Goal: Task Accomplishment & Management: Complete application form

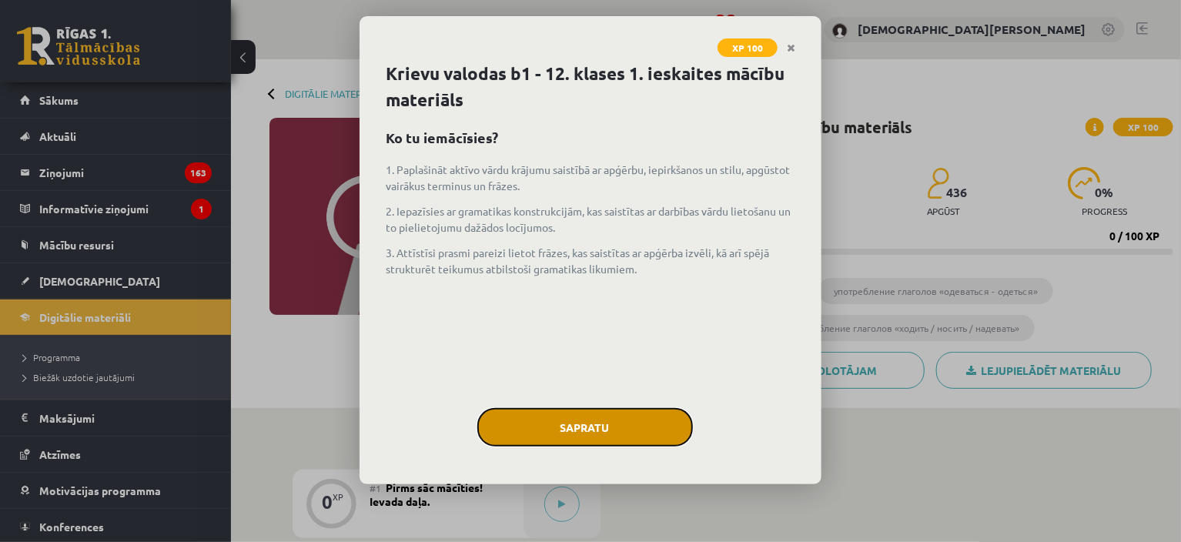
click at [589, 416] on button "Sapratu" at bounding box center [584, 427] width 215 height 38
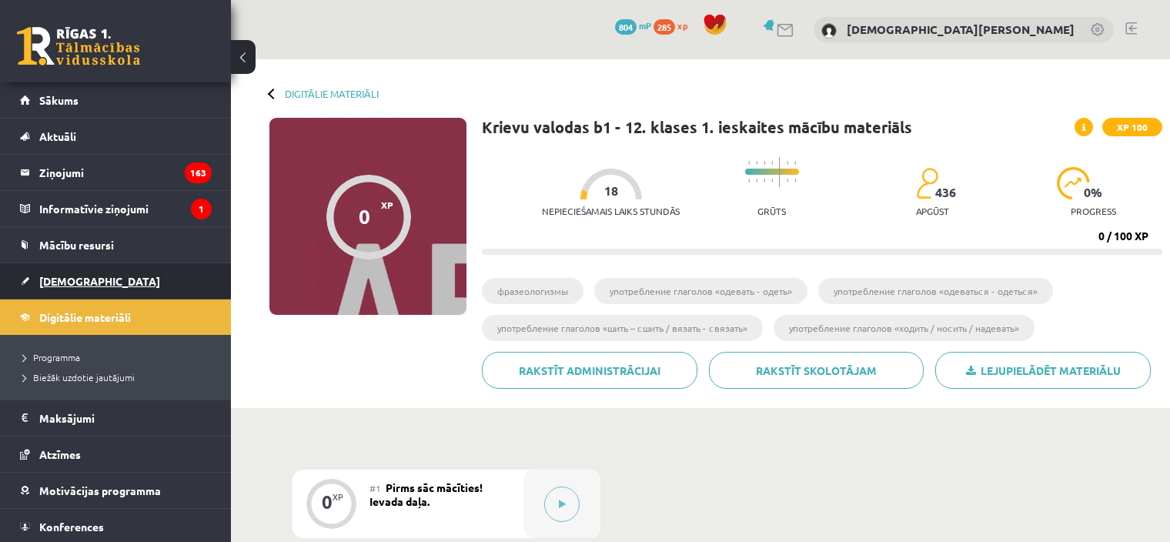
click at [113, 281] on link "[DEMOGRAPHIC_DATA]" at bounding box center [116, 280] width 192 height 35
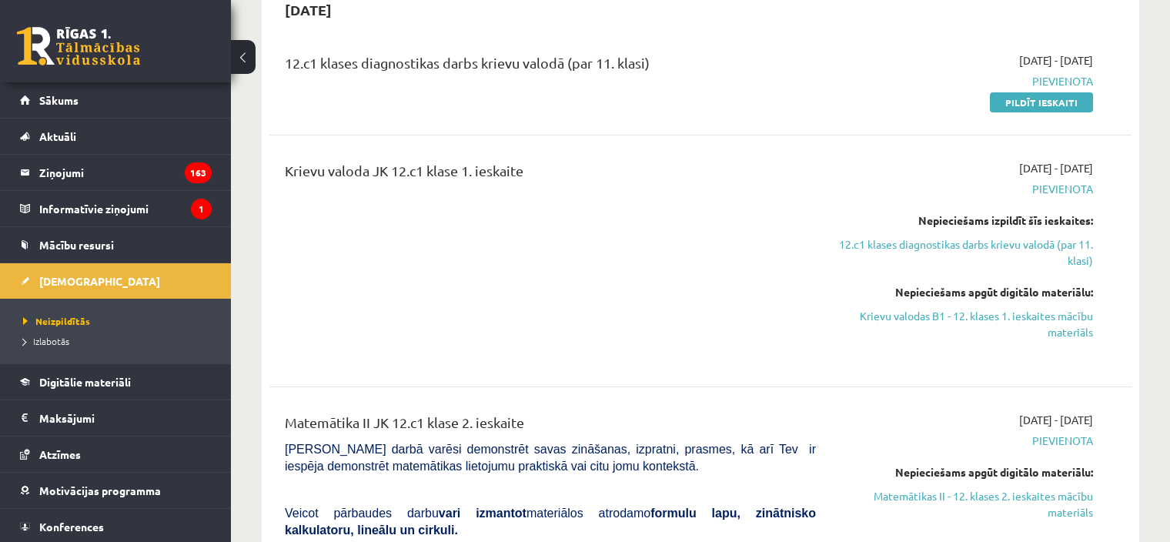
scroll to position [1154, 0]
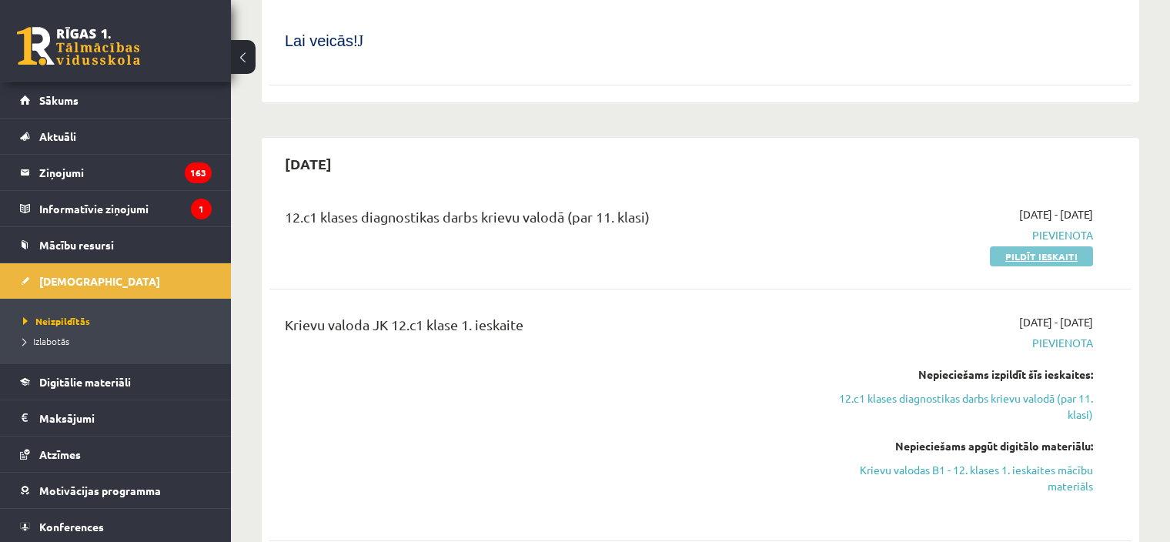
click at [1021, 246] on link "Pildīt ieskaiti" at bounding box center [1041, 256] width 103 height 20
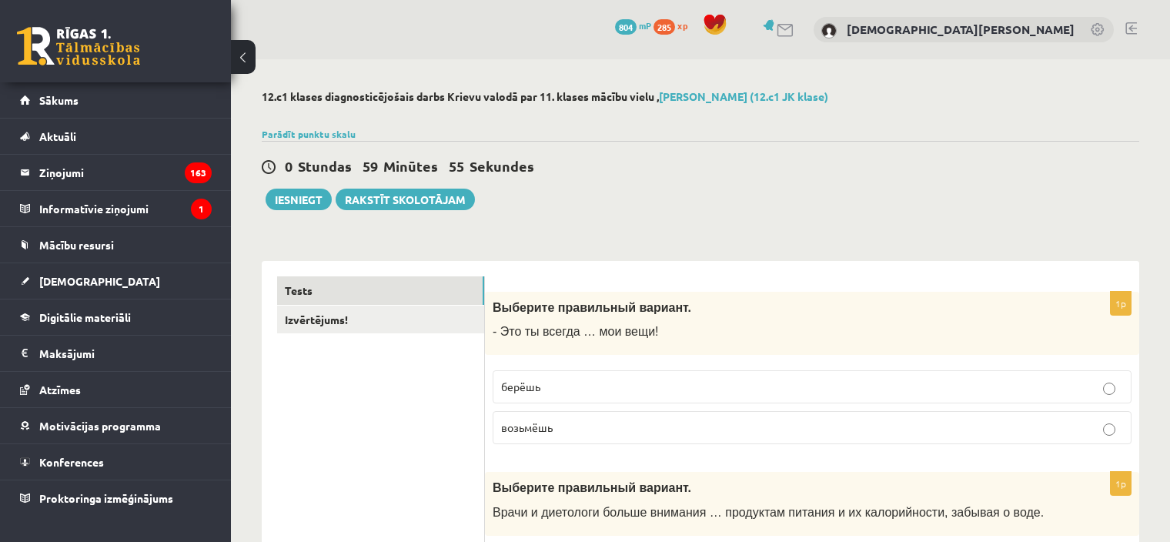
scroll to position [154, 0]
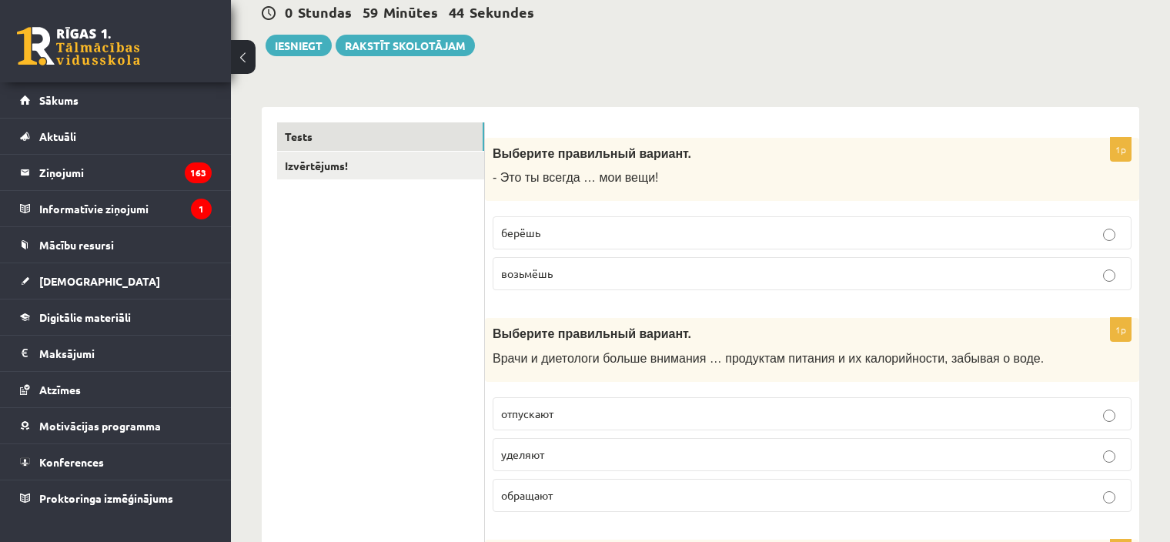
click at [573, 237] on p "берёшь" at bounding box center [812, 233] width 622 height 16
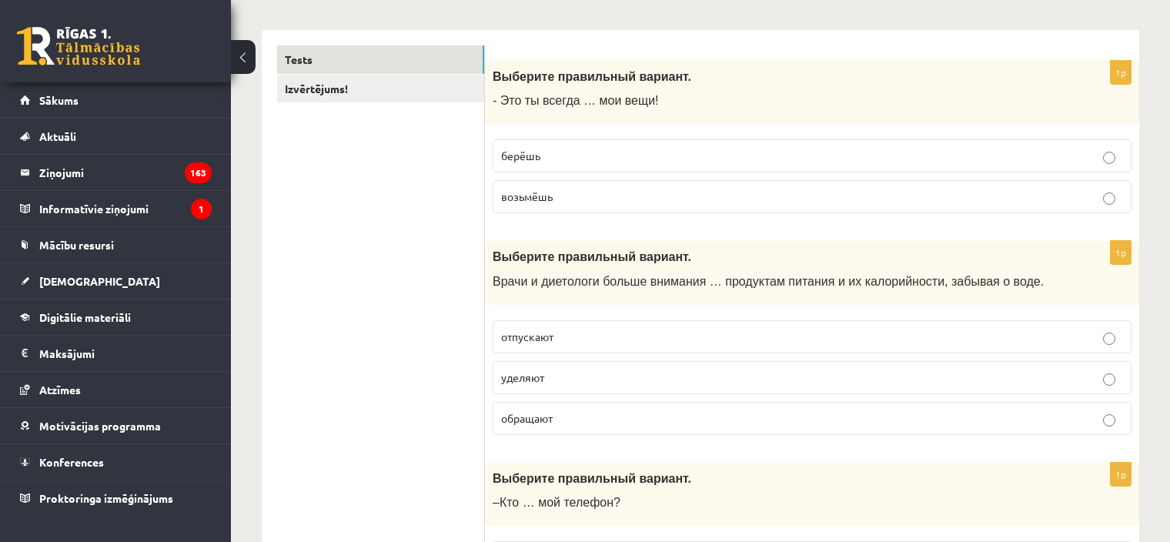
click at [610, 366] on label "уделяют" at bounding box center [812, 377] width 639 height 33
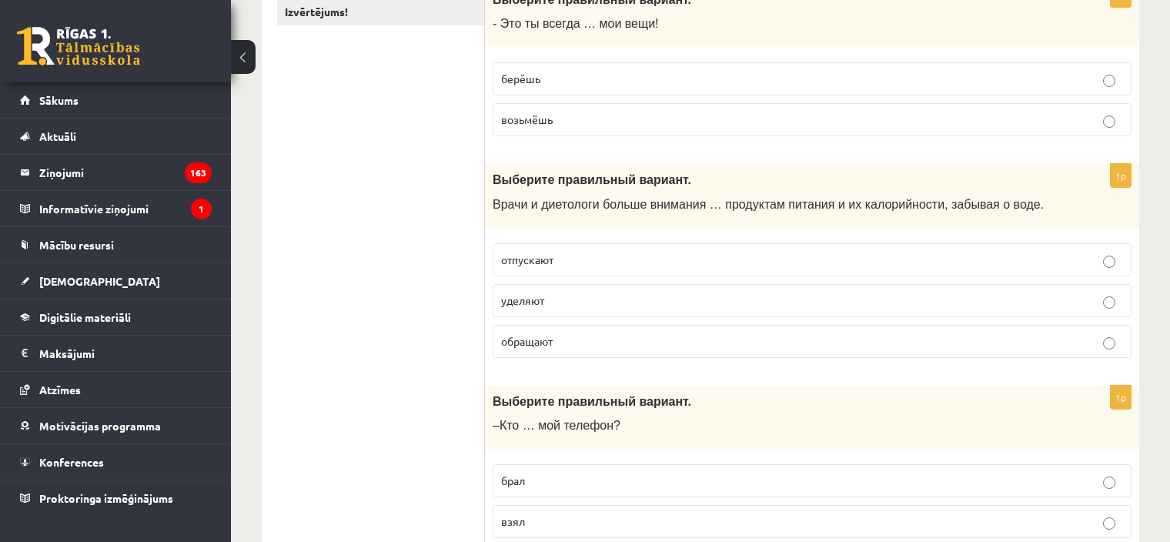
scroll to position [462, 0]
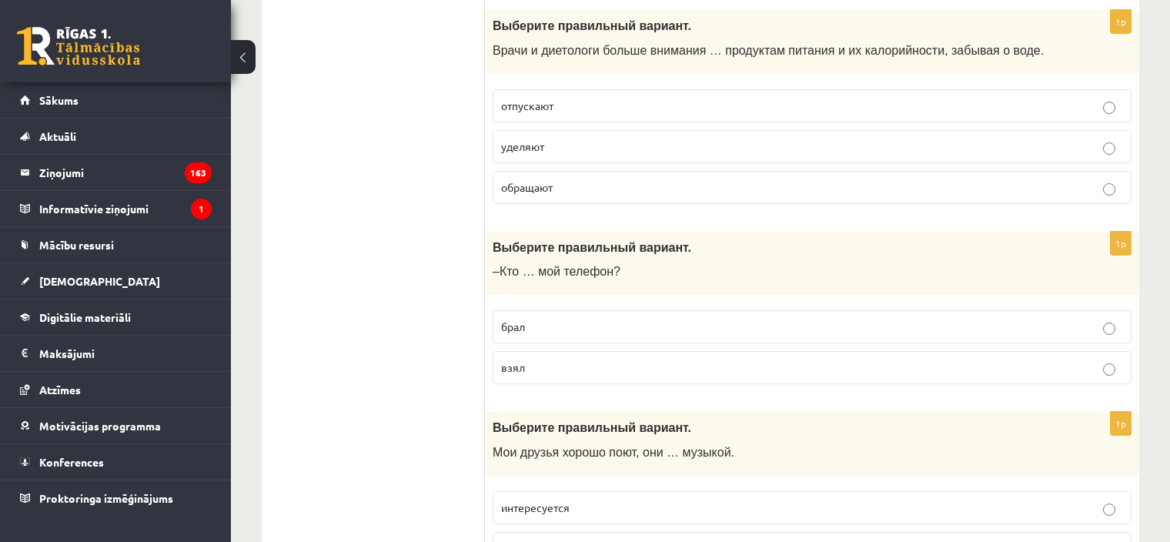
click at [588, 359] on p "взял" at bounding box center [812, 367] width 622 height 16
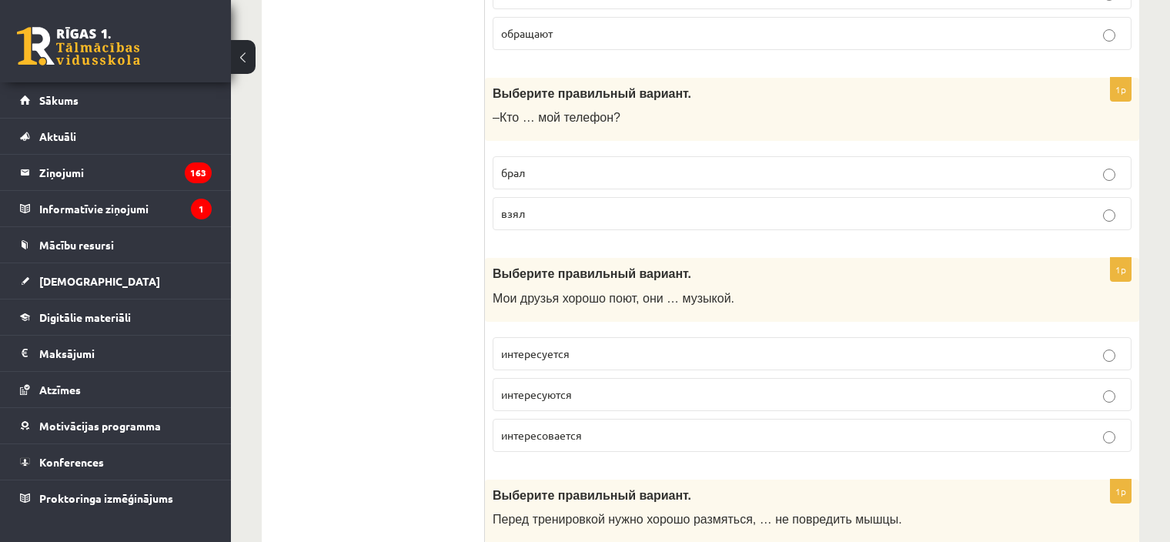
scroll to position [770, 0]
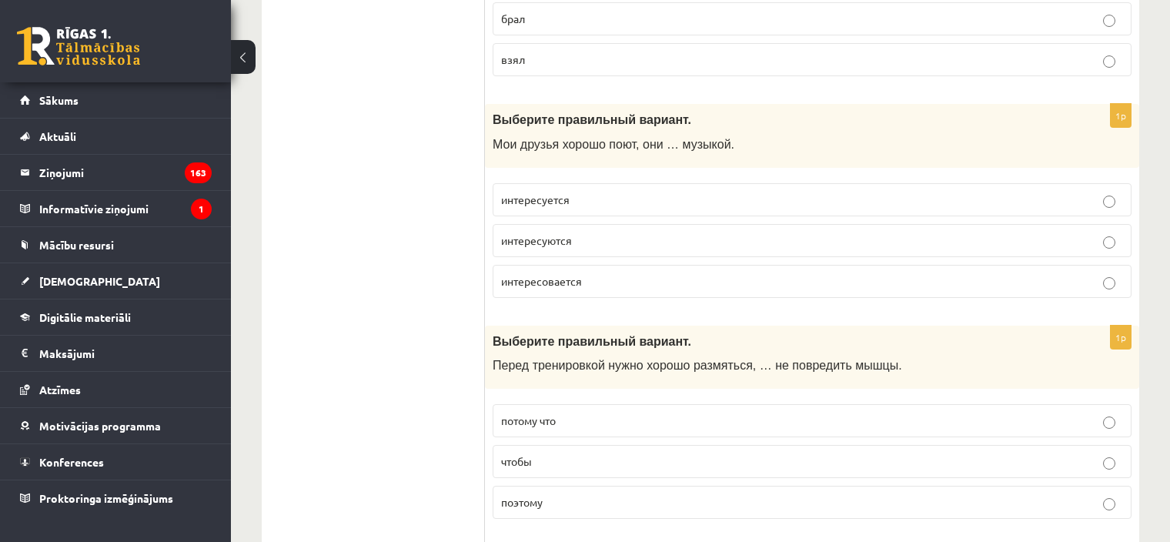
click at [592, 242] on p "интересуются" at bounding box center [812, 240] width 622 height 16
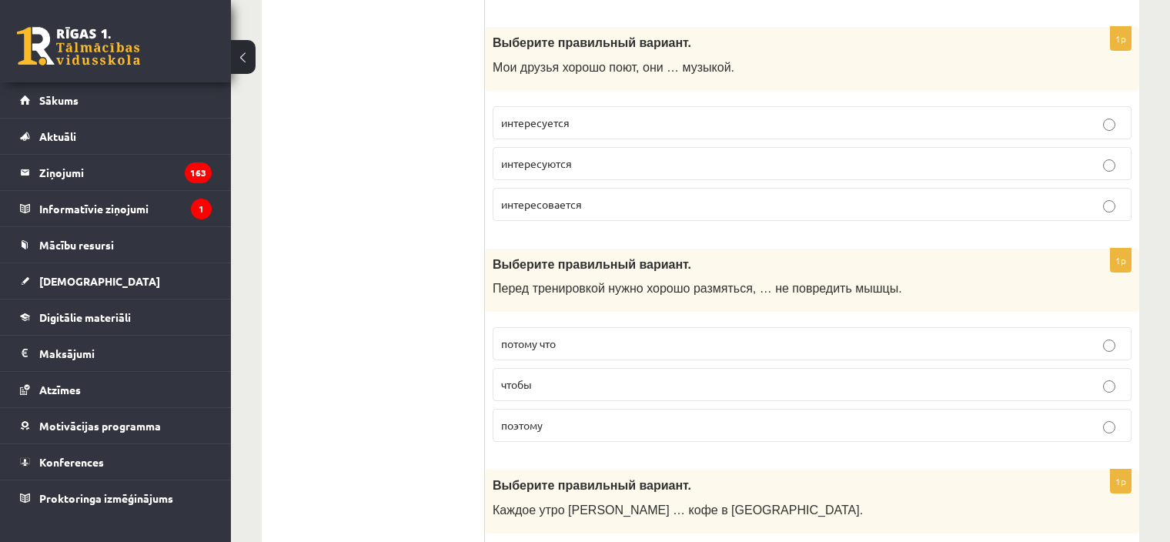
scroll to position [1000, 0]
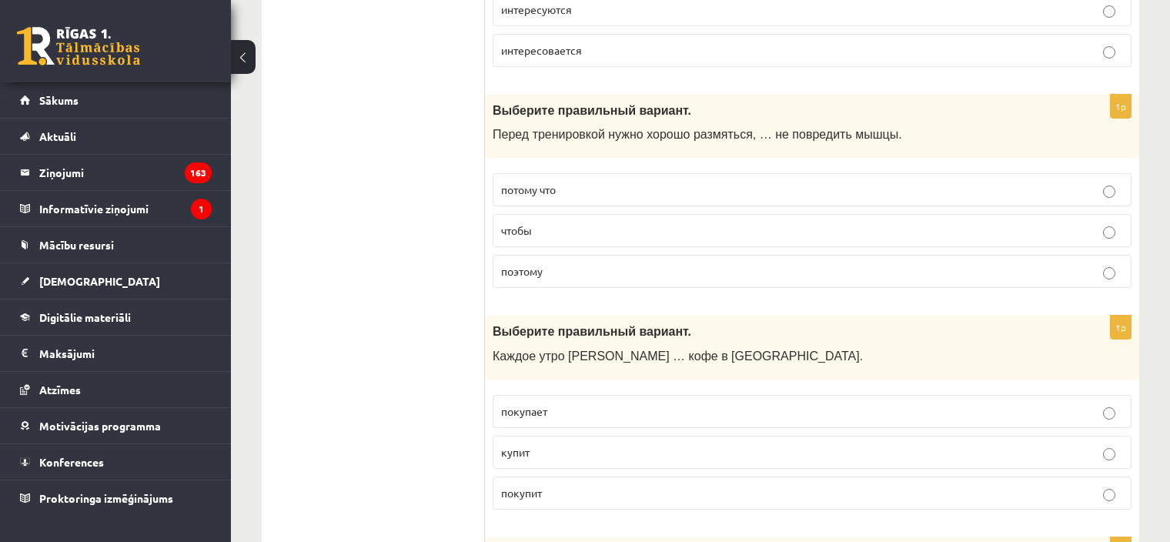
click at [658, 198] on label "потому что" at bounding box center [812, 189] width 639 height 33
click at [586, 224] on p "чтобы" at bounding box center [812, 230] width 622 height 16
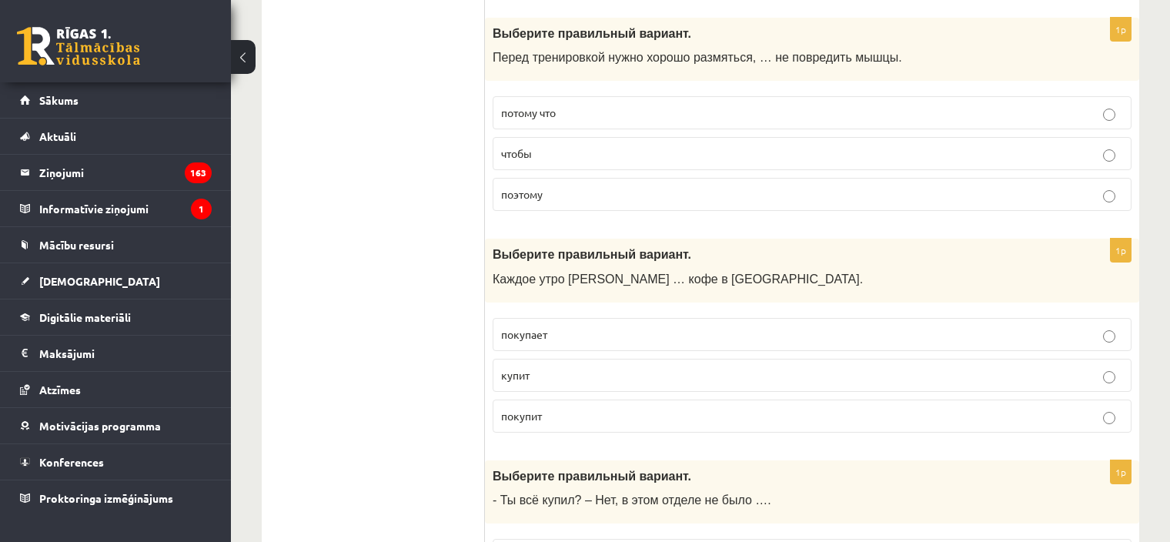
scroll to position [1154, 0]
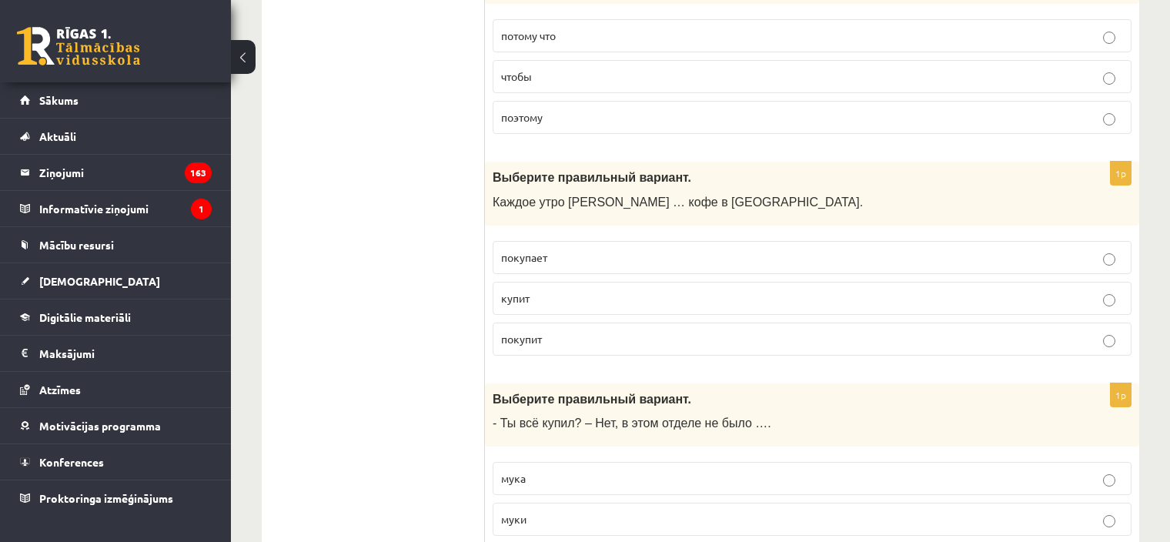
click at [583, 266] on label "покупает" at bounding box center [812, 257] width 639 height 33
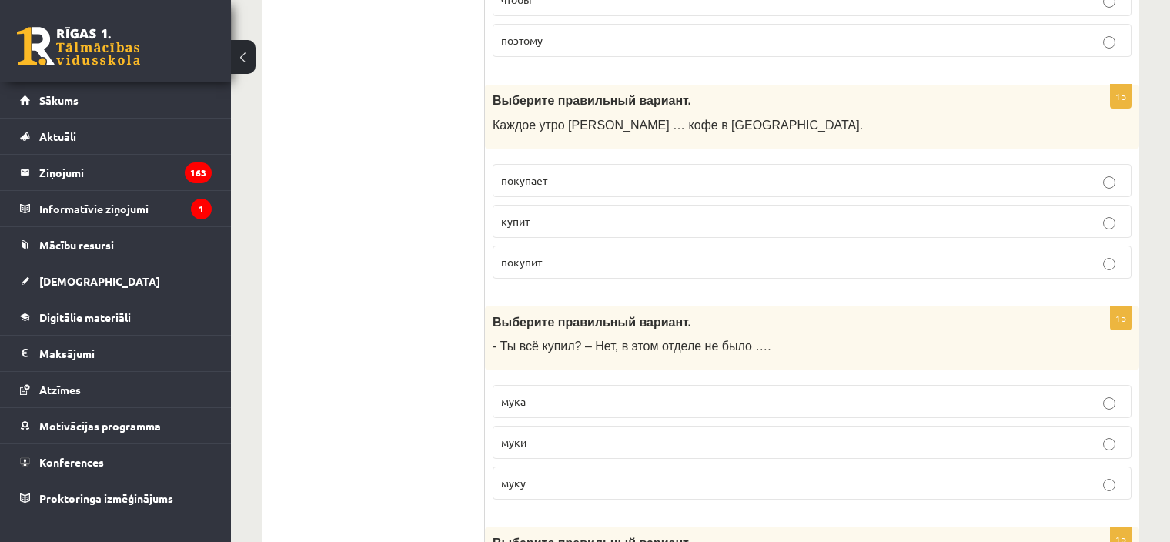
scroll to position [1308, 0]
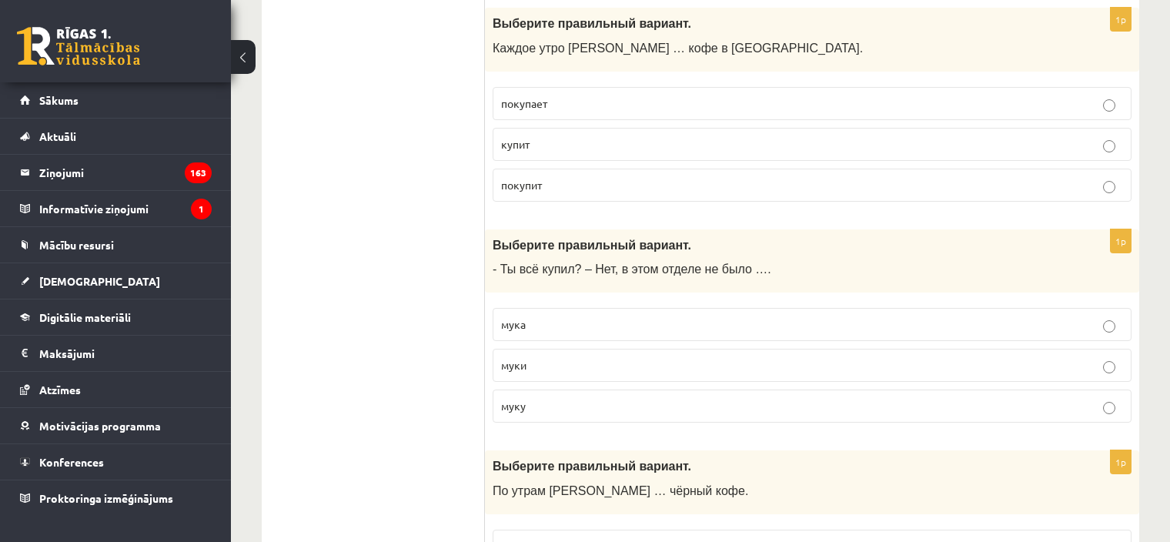
click at [538, 364] on p "муки" at bounding box center [812, 365] width 622 height 16
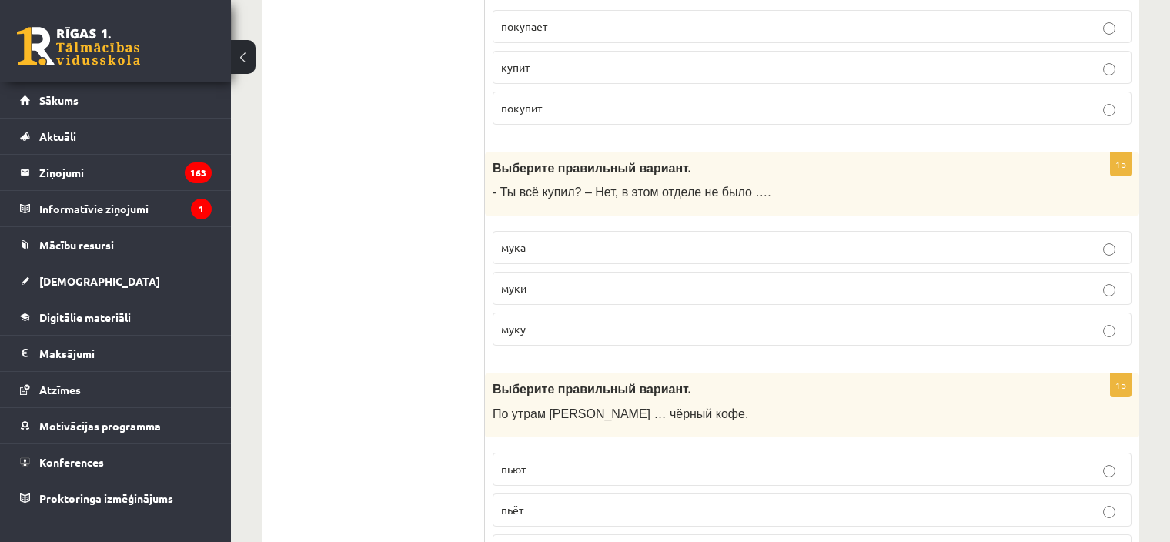
scroll to position [1539, 0]
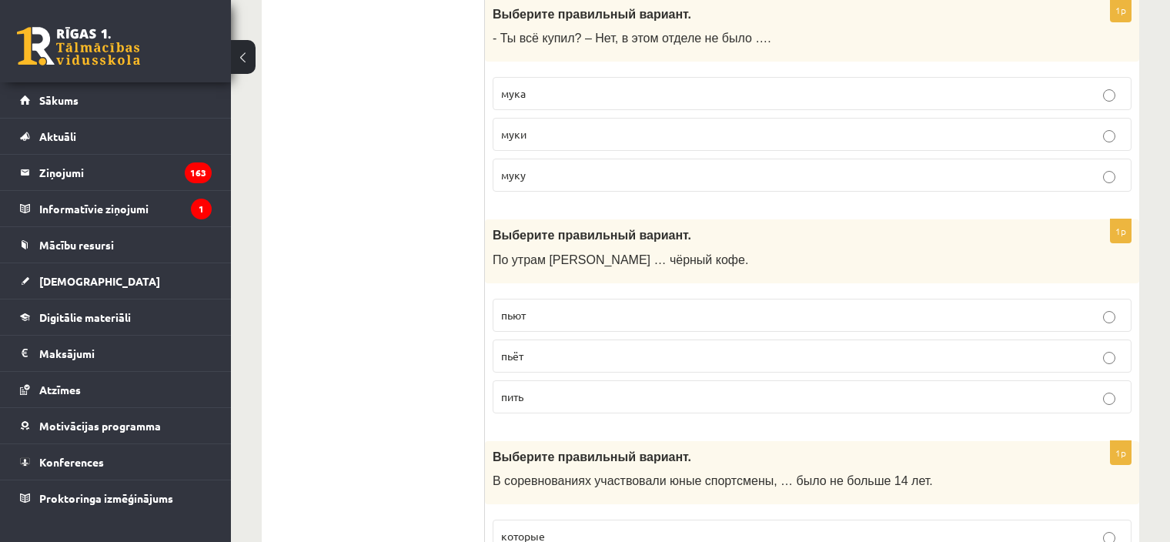
click at [535, 349] on p "пьёт" at bounding box center [812, 356] width 622 height 16
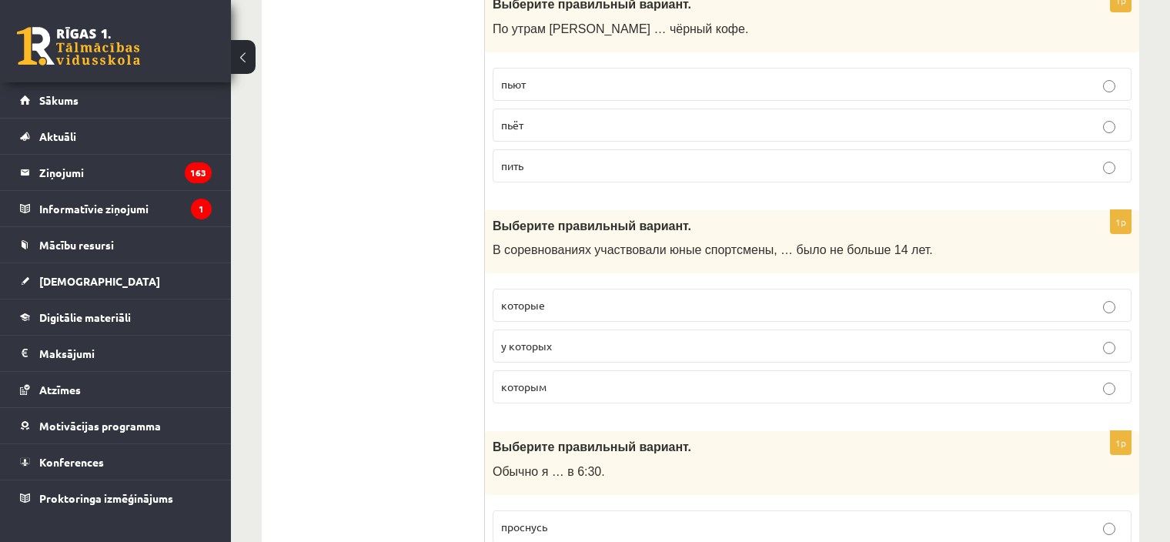
click at [544, 339] on span "у которых" at bounding box center [526, 346] width 51 height 14
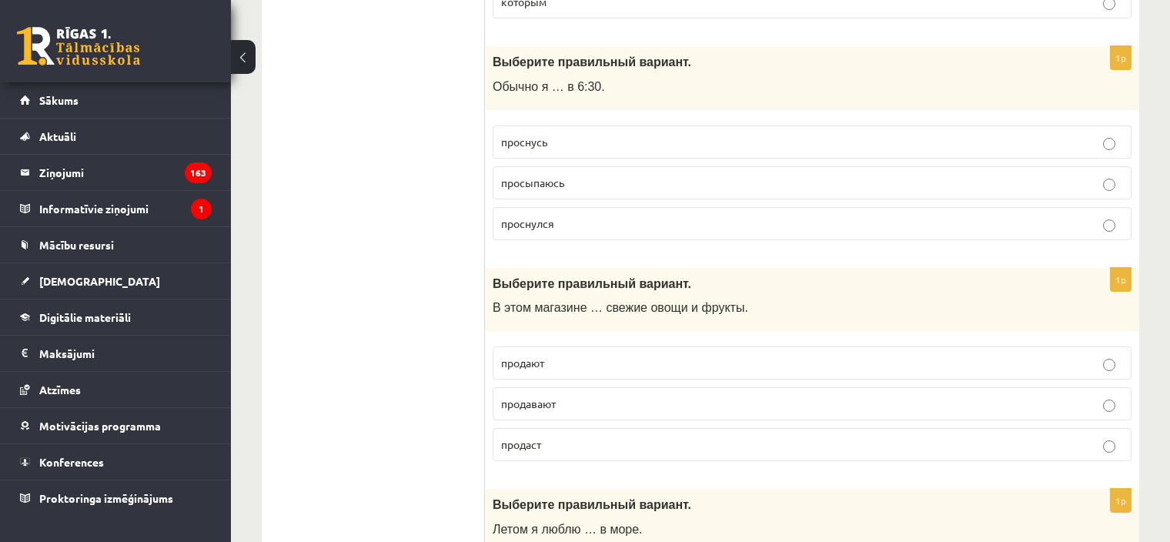
scroll to position [2001, 0]
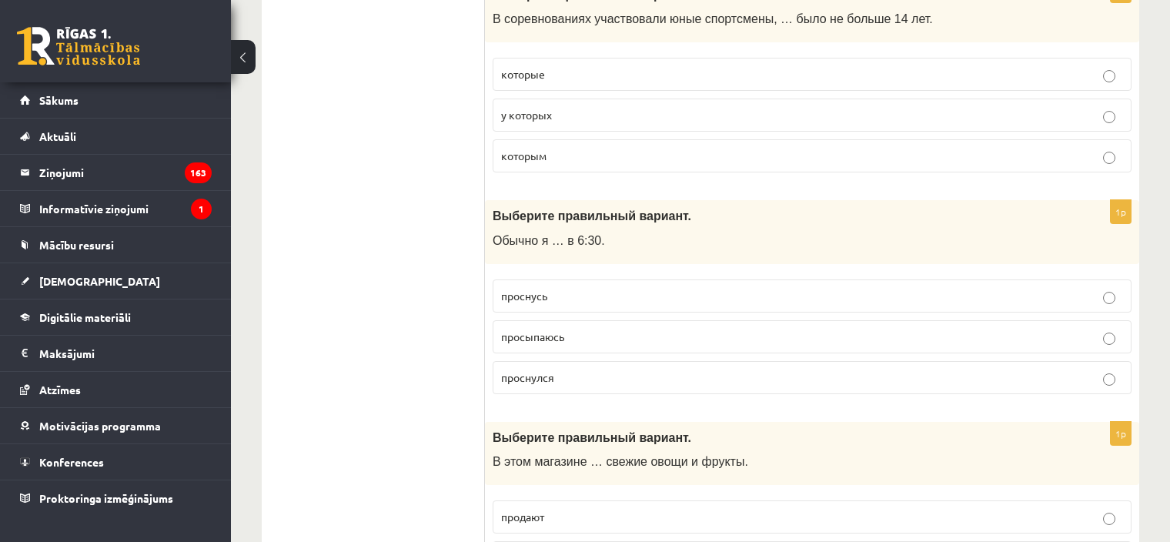
click at [575, 332] on p "просыпаюсь" at bounding box center [812, 337] width 622 height 16
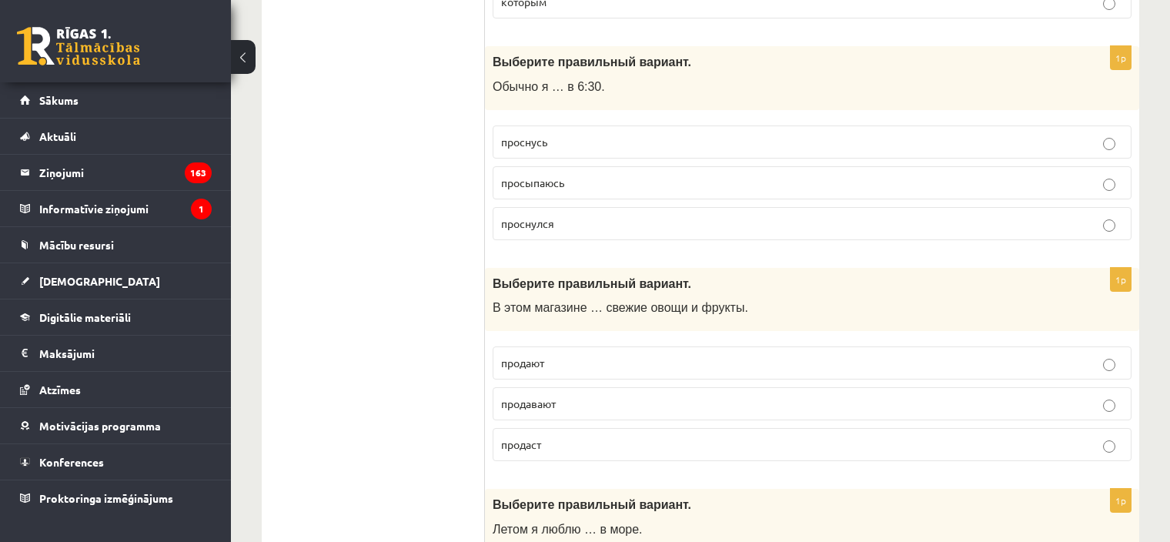
scroll to position [2232, 0]
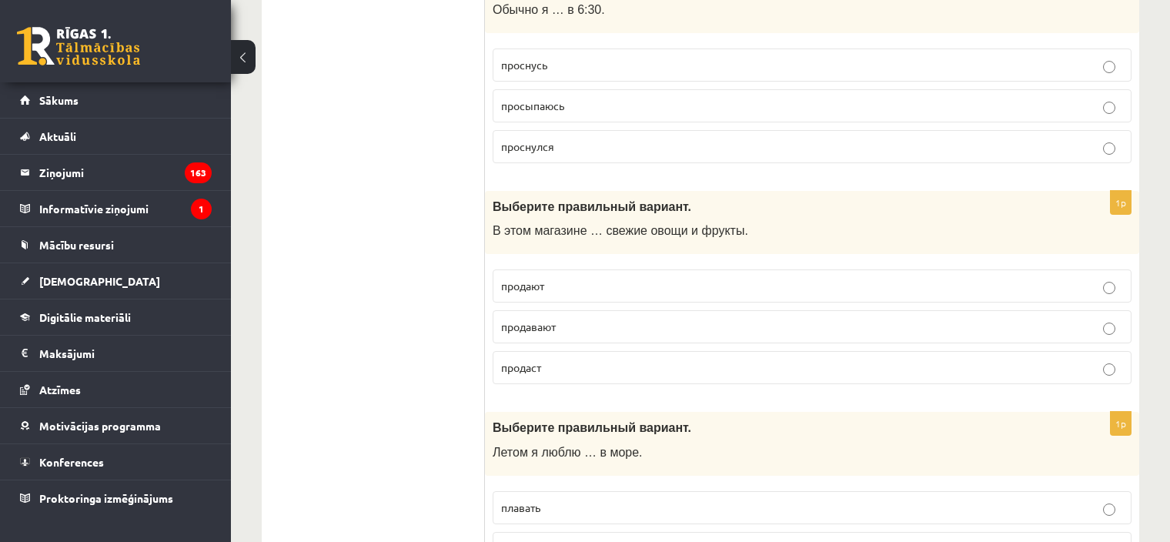
click at [603, 278] on p "продают" at bounding box center [812, 286] width 622 height 16
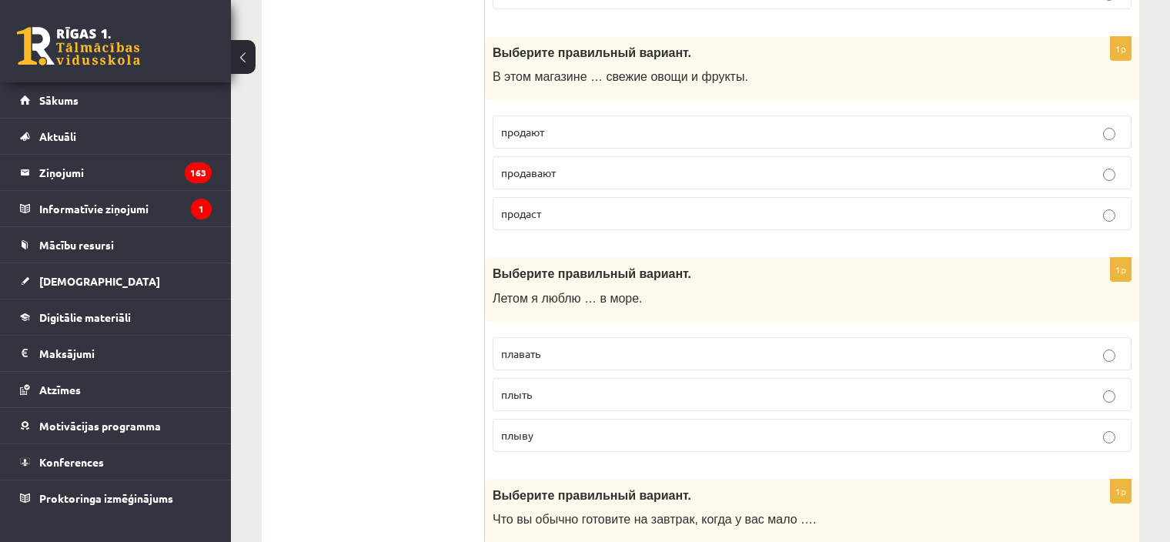
scroll to position [2540, 0]
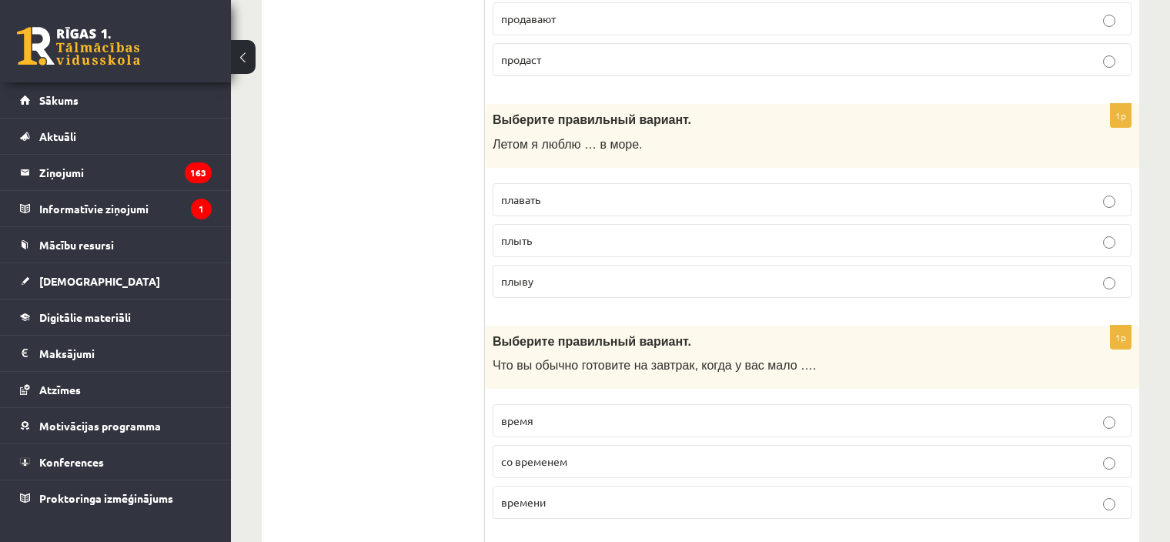
click at [572, 195] on p "плавать" at bounding box center [812, 200] width 622 height 16
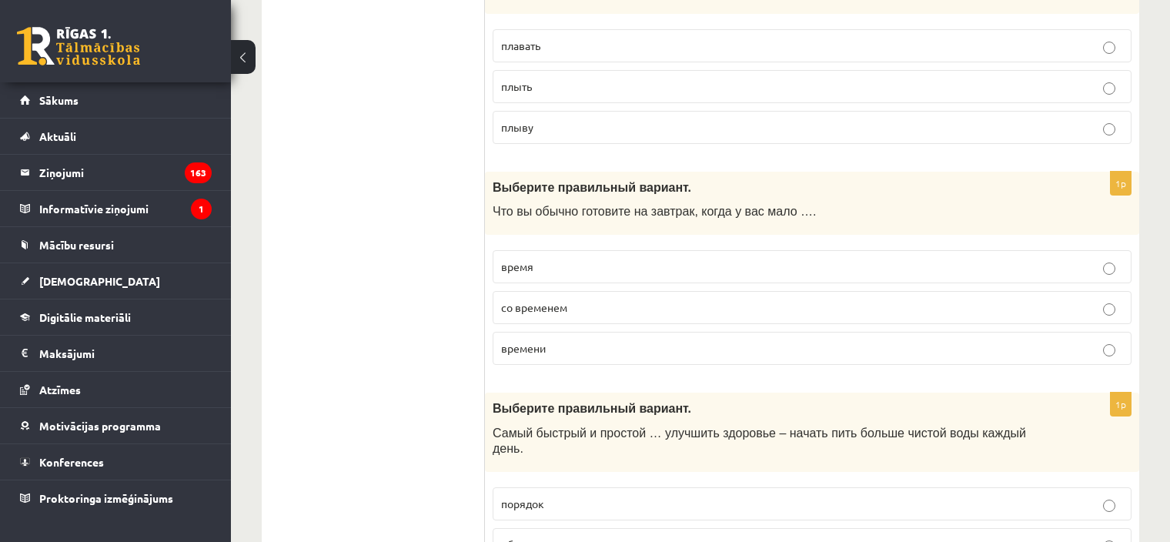
click at [601, 340] on p "времени" at bounding box center [812, 348] width 622 height 16
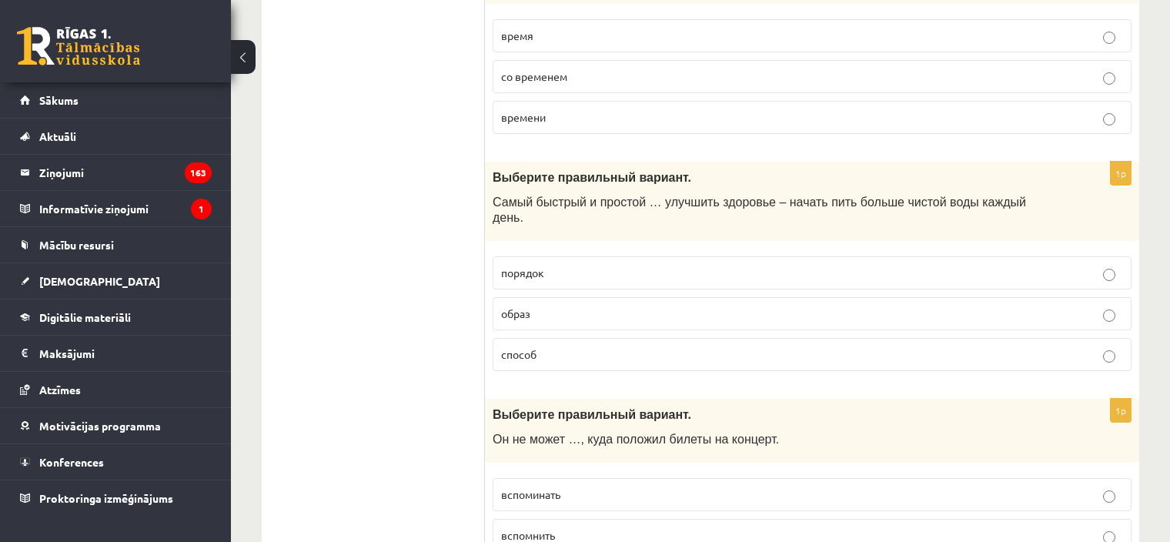
click at [527, 347] on span "способ" at bounding box center [518, 354] width 35 height 14
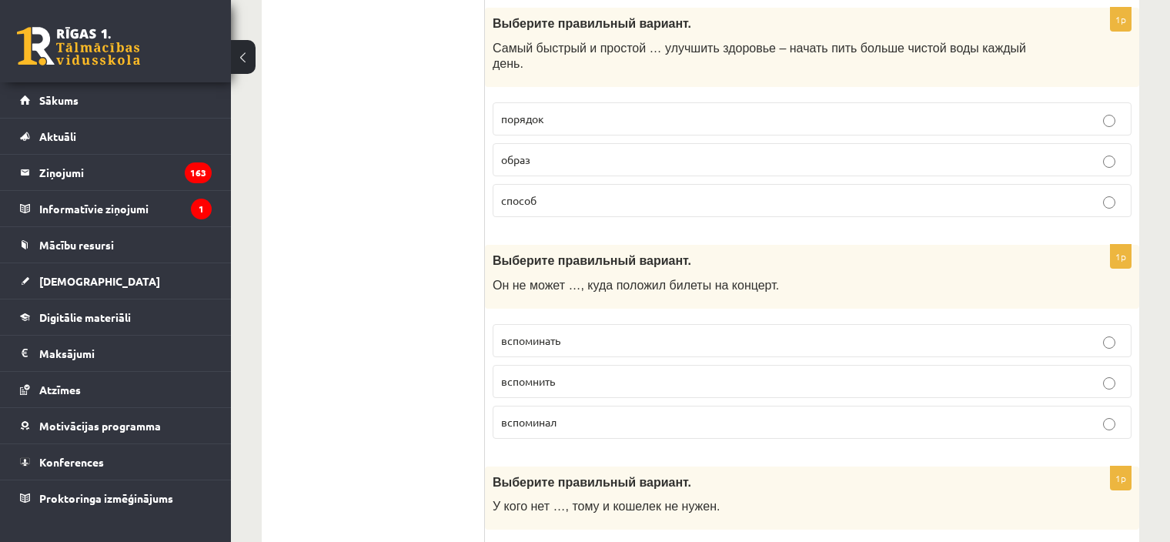
click at [516, 374] on span "вспомнить" at bounding box center [528, 381] width 54 height 14
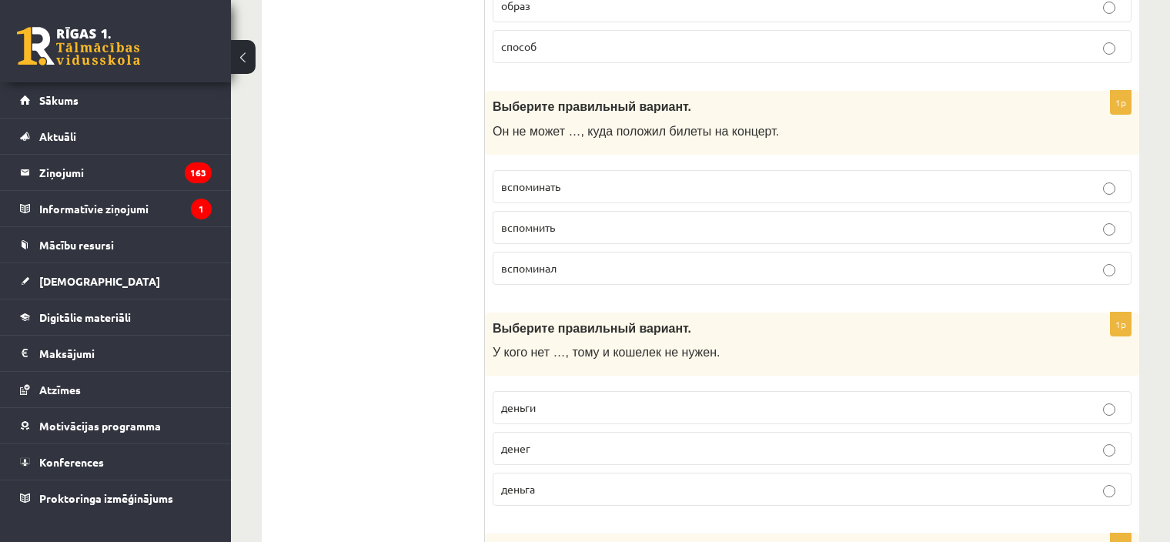
scroll to position [3386, 0]
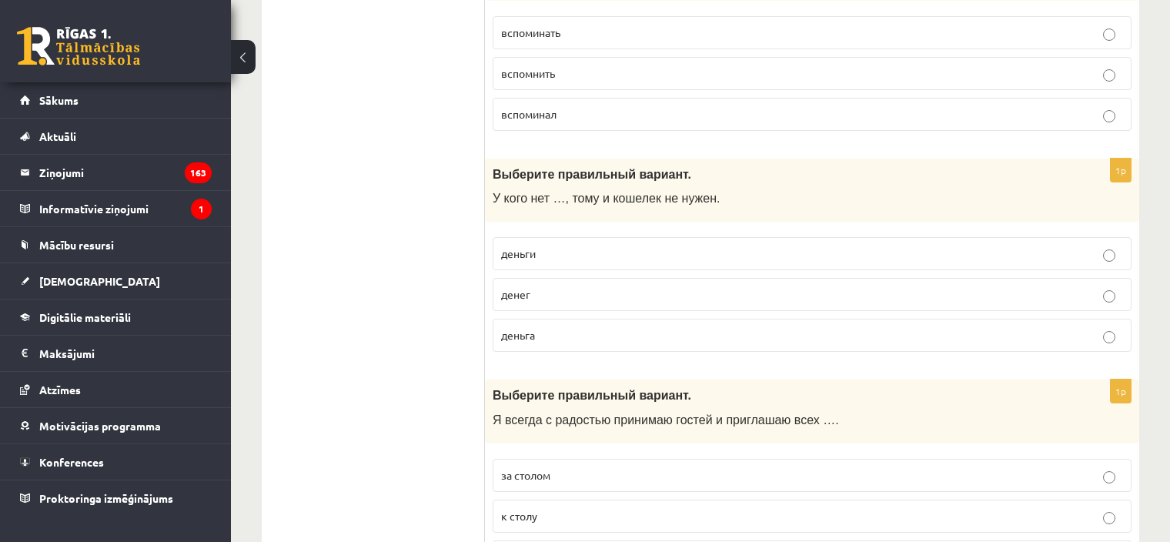
click at [534, 286] on p "денег" at bounding box center [812, 294] width 622 height 16
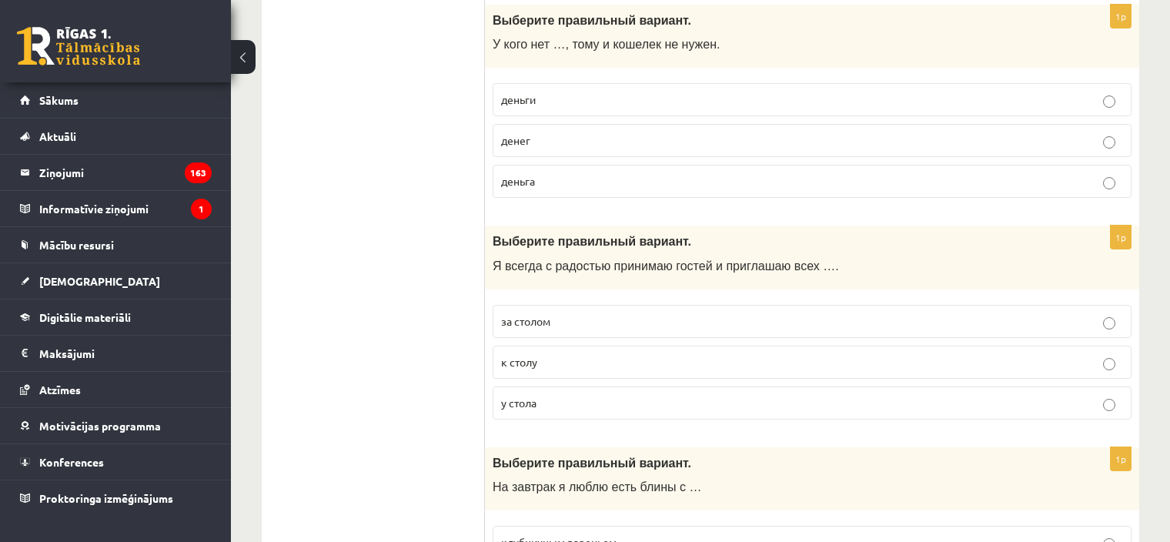
scroll to position [3617, 0]
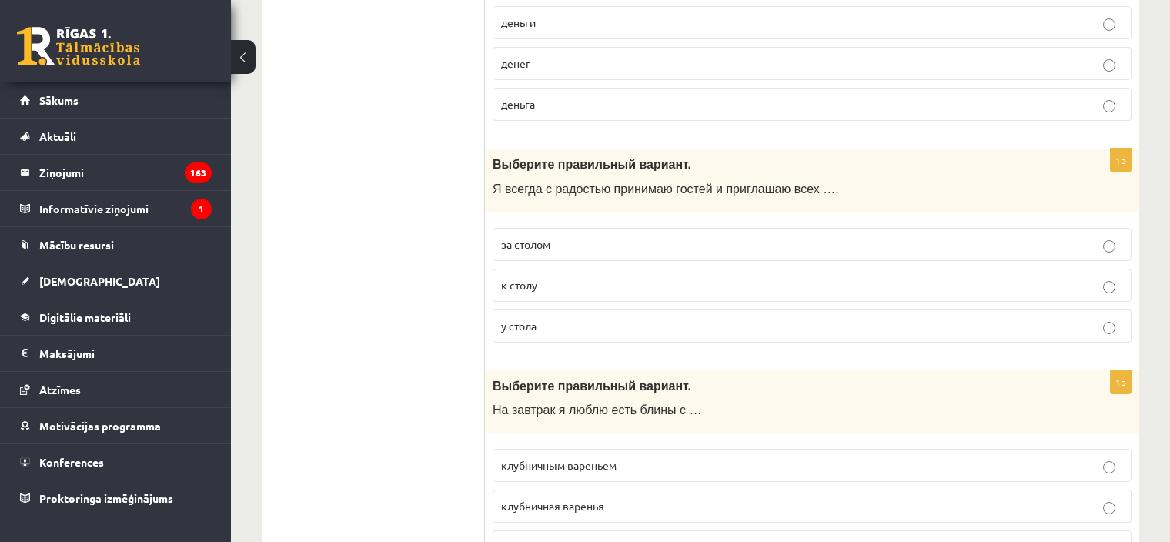
click at [553, 269] on label "к столу" at bounding box center [812, 285] width 639 height 33
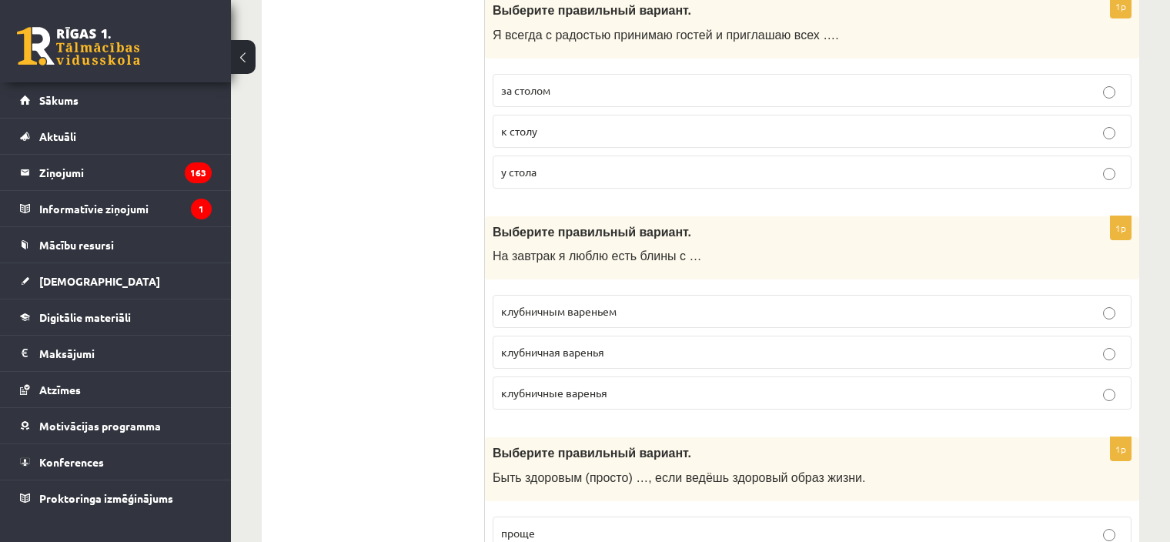
click at [606, 303] on p "клубничным вареньем" at bounding box center [812, 311] width 622 height 16
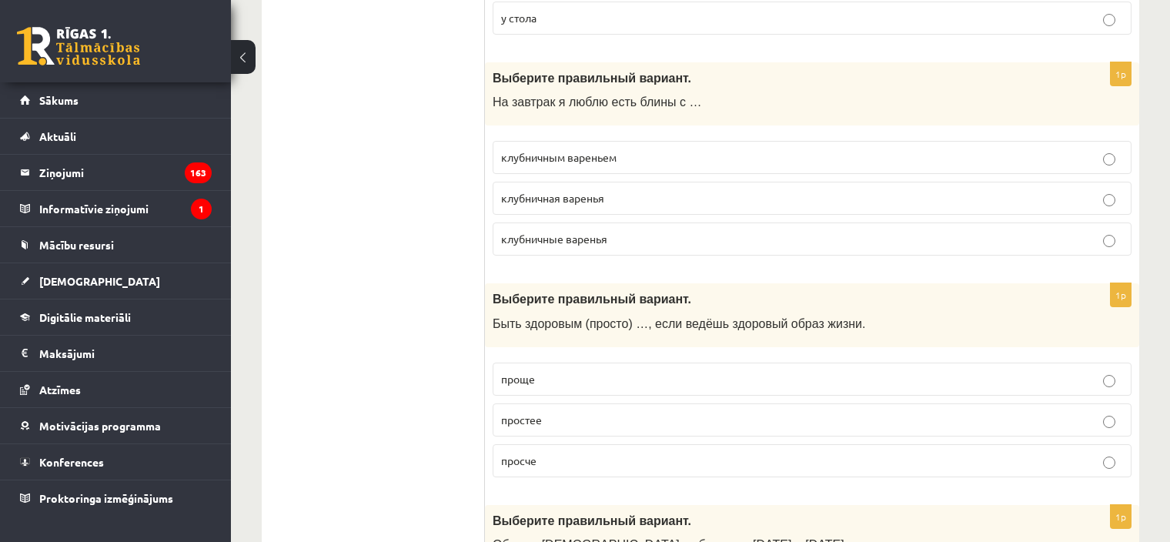
scroll to position [4002, 0]
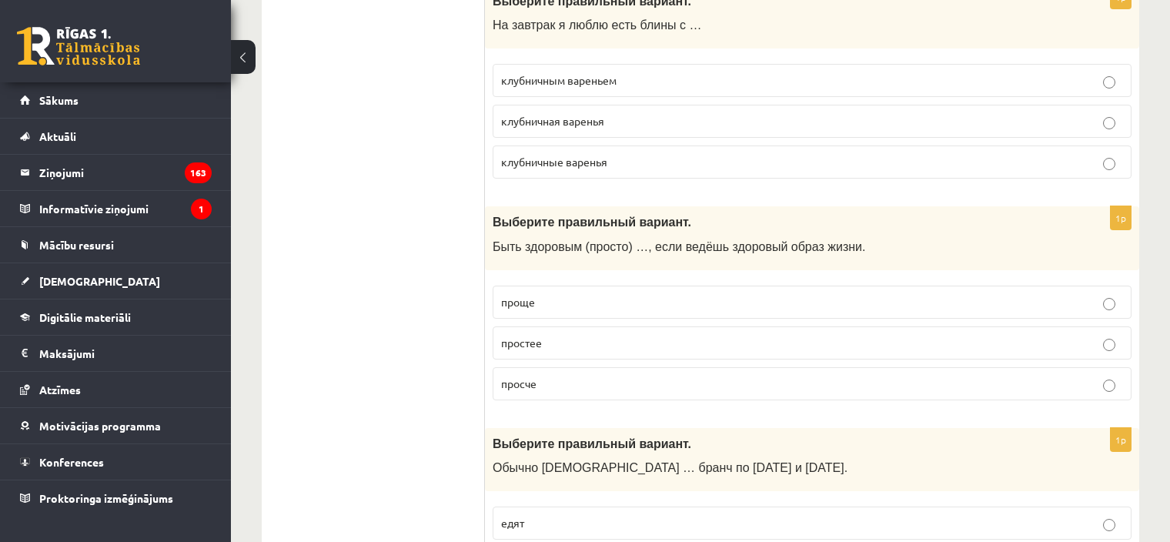
click at [549, 294] on p "проще" at bounding box center [812, 302] width 622 height 16
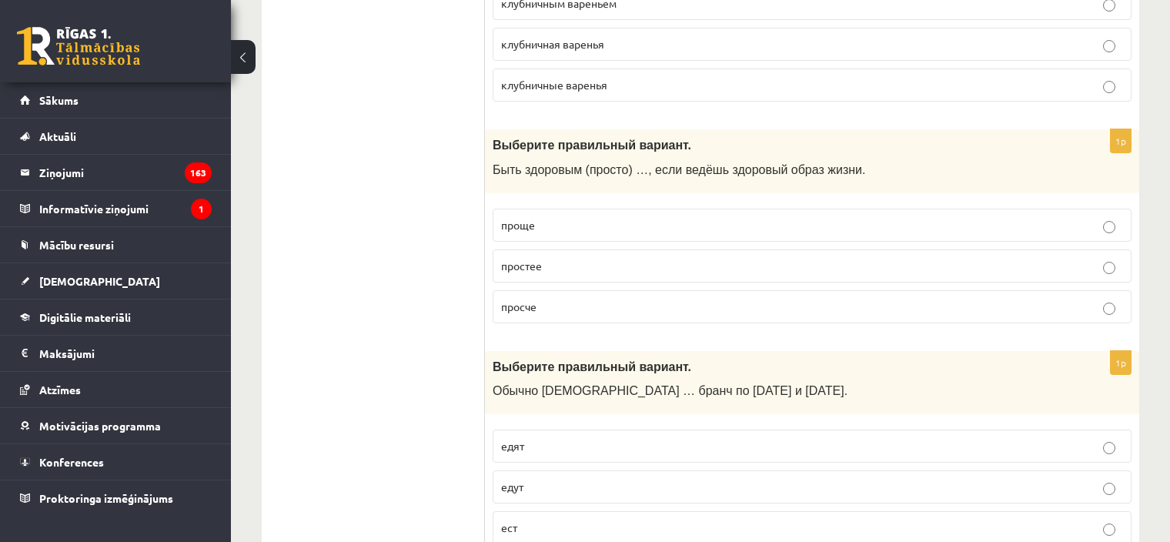
scroll to position [4156, 0]
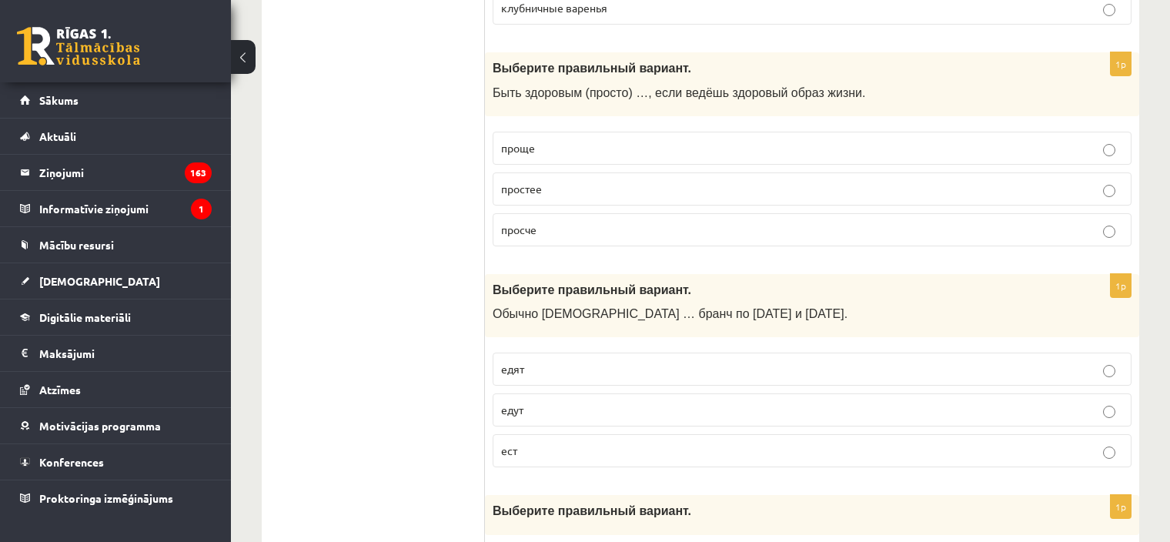
click at [541, 361] on p "едят" at bounding box center [812, 369] width 622 height 16
click at [538, 393] on label "едут" at bounding box center [812, 409] width 639 height 33
click at [511, 362] on span "едят" at bounding box center [512, 369] width 23 height 14
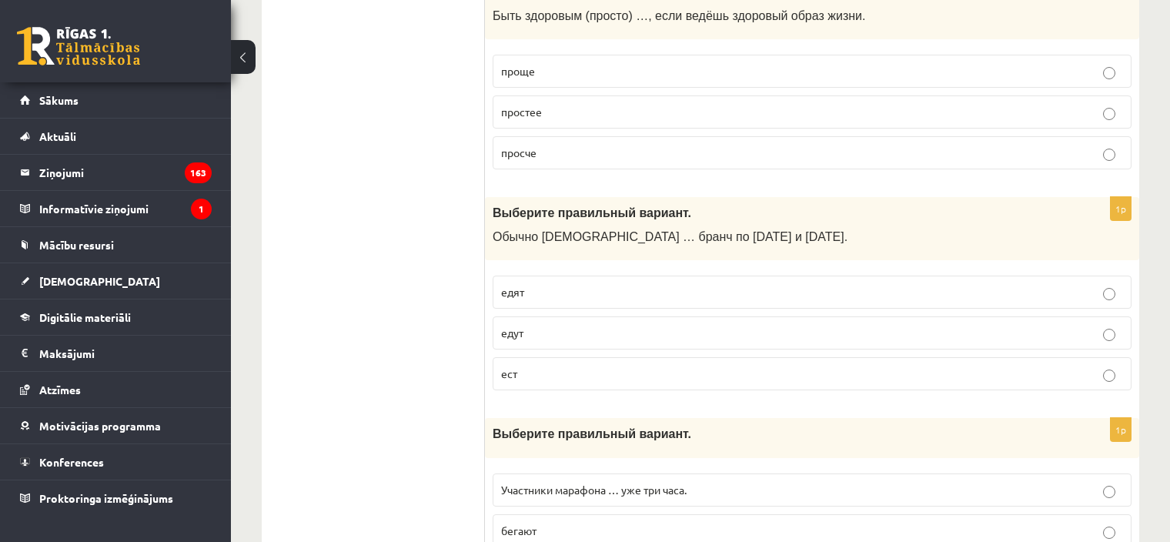
scroll to position [4387, 0]
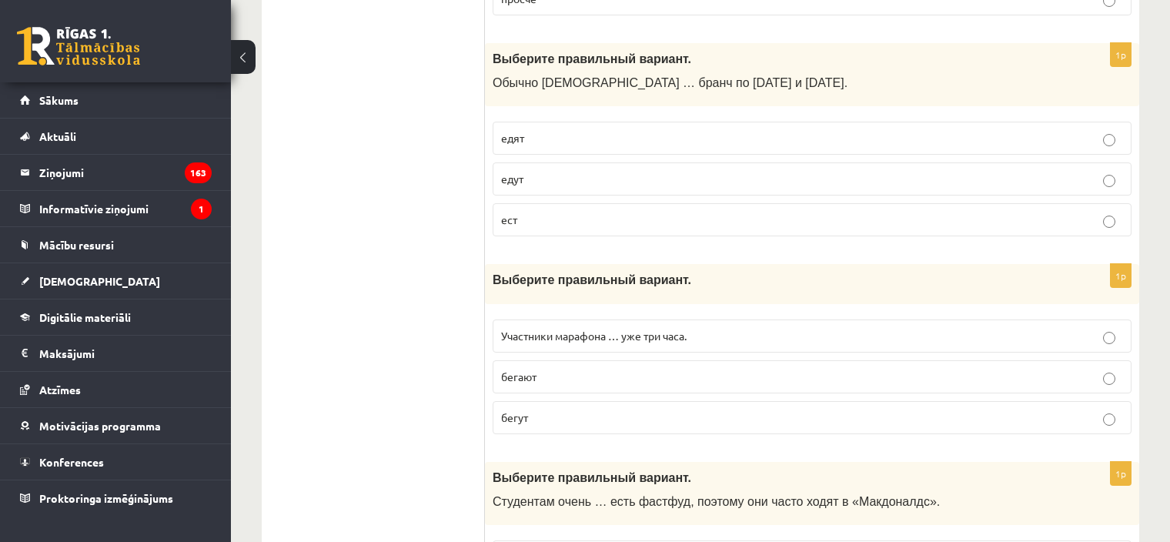
click at [594, 319] on label "Участники марафона … уже три часа." at bounding box center [812, 335] width 639 height 33
click at [579, 360] on label "бегают" at bounding box center [812, 376] width 639 height 33
click at [525, 329] on span "Участники марафона … уже три часа." at bounding box center [593, 336] width 185 height 14
click at [541, 369] on p "бегают" at bounding box center [812, 377] width 622 height 16
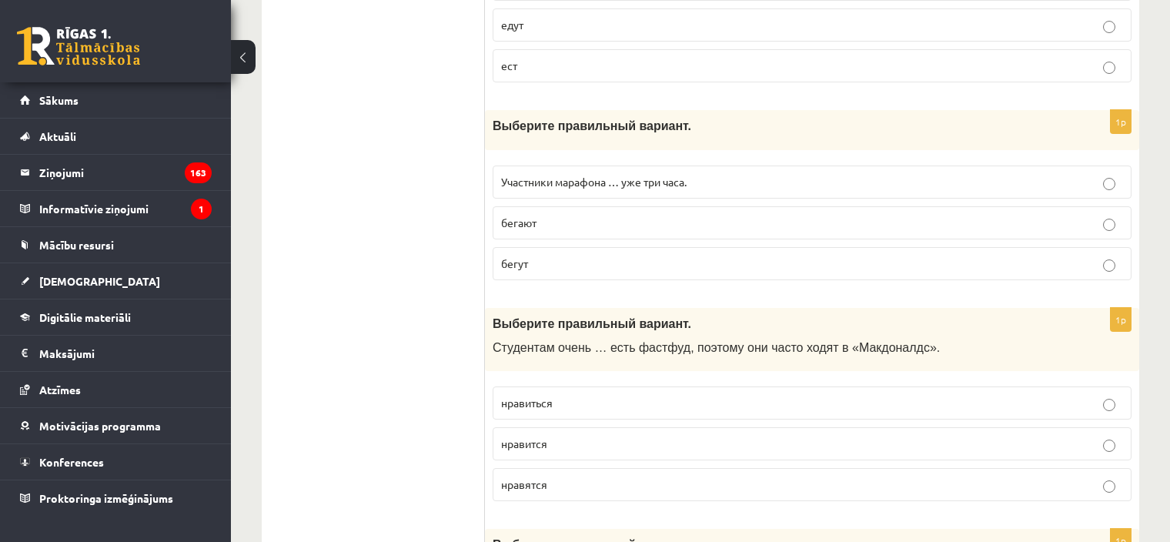
scroll to position [4617, 0]
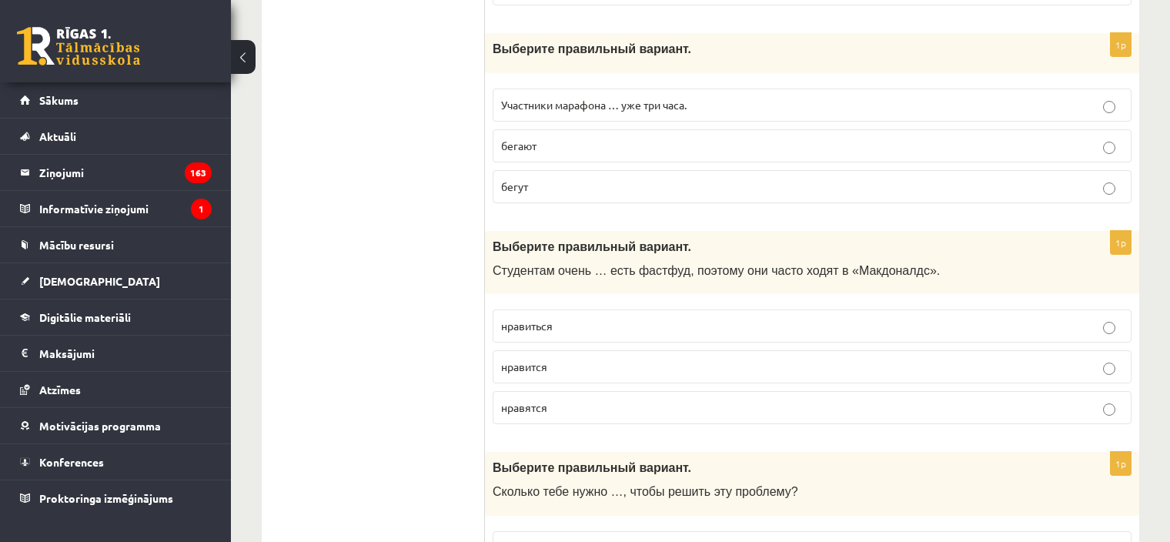
click at [576, 318] on p "нравиться" at bounding box center [812, 326] width 622 height 16
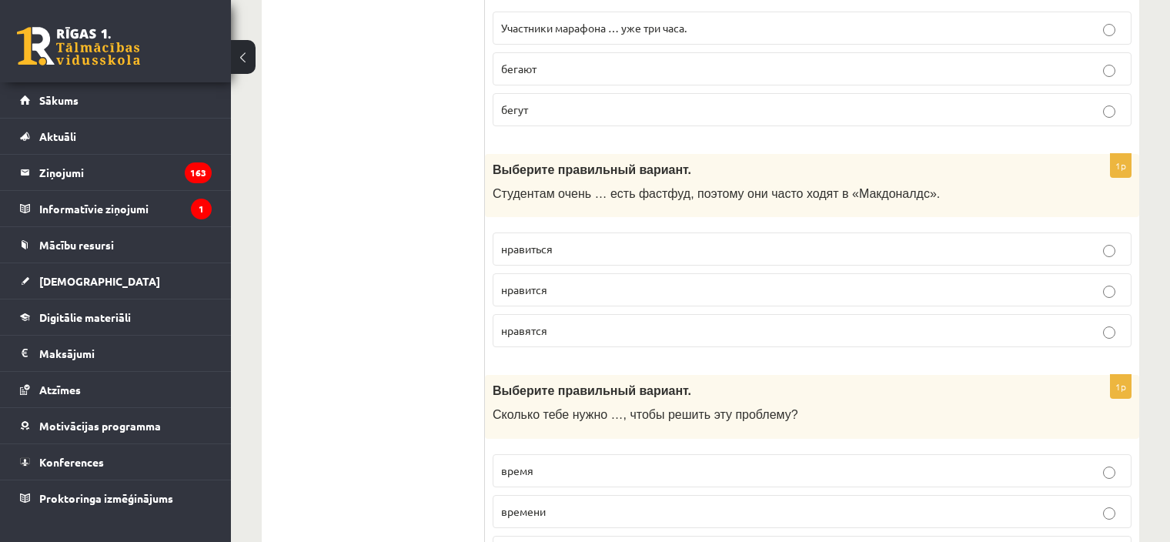
scroll to position [4848, 0]
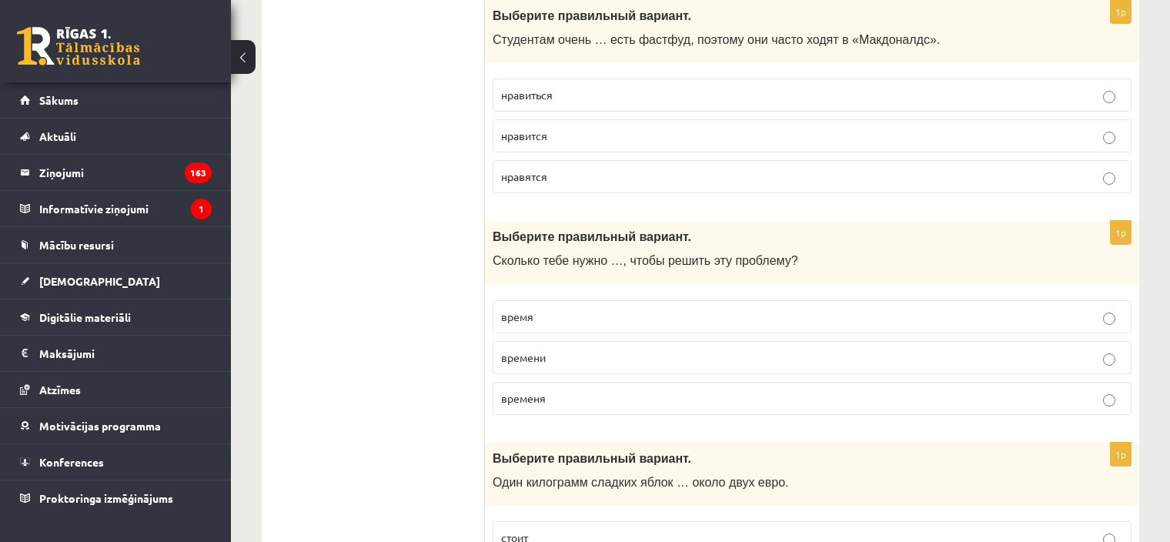
click at [565, 349] on p "времени" at bounding box center [812, 357] width 622 height 16
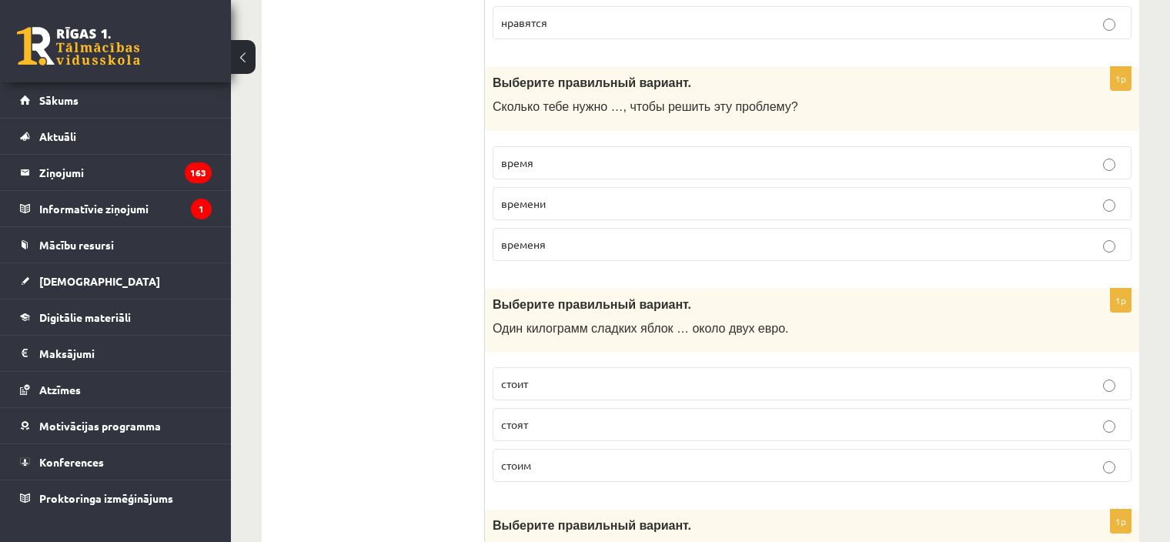
scroll to position [5079, 0]
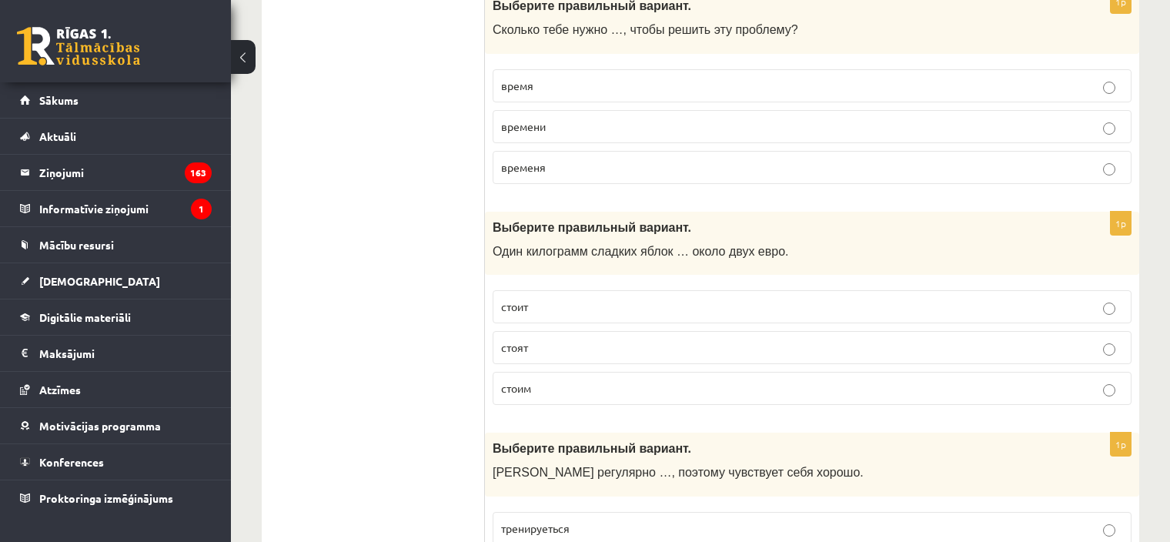
click at [547, 286] on fieldset "стоит стоят стоим" at bounding box center [812, 345] width 639 height 127
click at [549, 299] on p "стоит" at bounding box center [812, 307] width 622 height 16
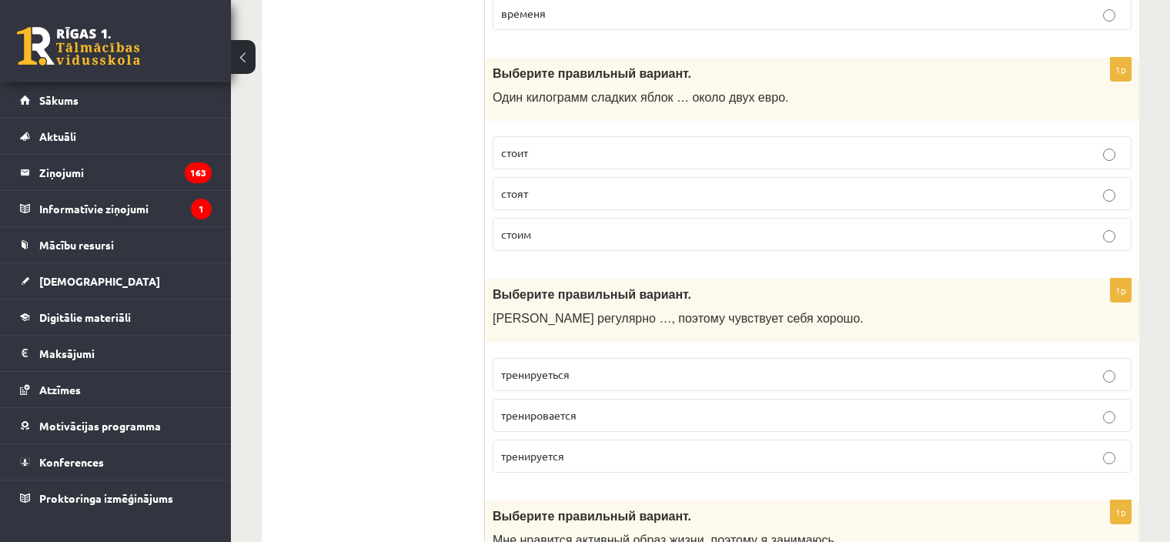
scroll to position [5310, 0]
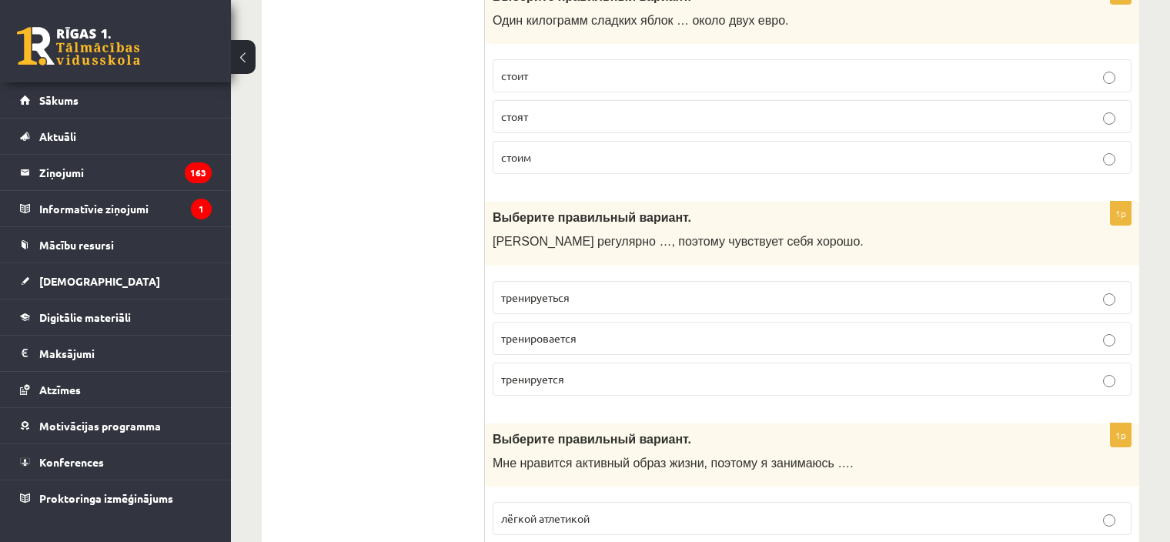
click at [506, 290] on span "тренируеться" at bounding box center [535, 297] width 68 height 14
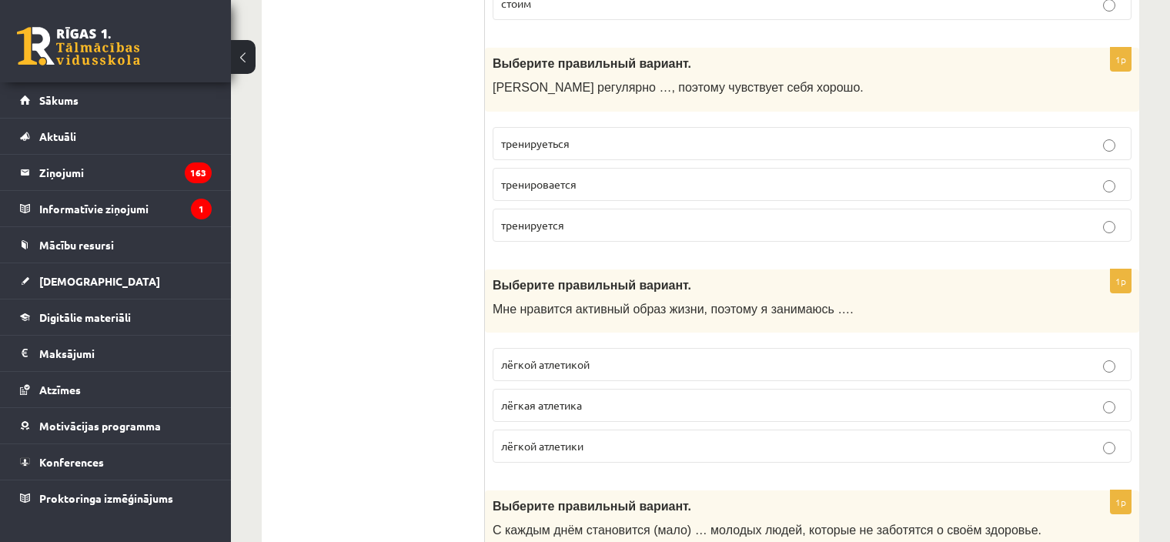
click at [513, 348] on label "лёгкой атлетикой" at bounding box center [812, 364] width 639 height 33
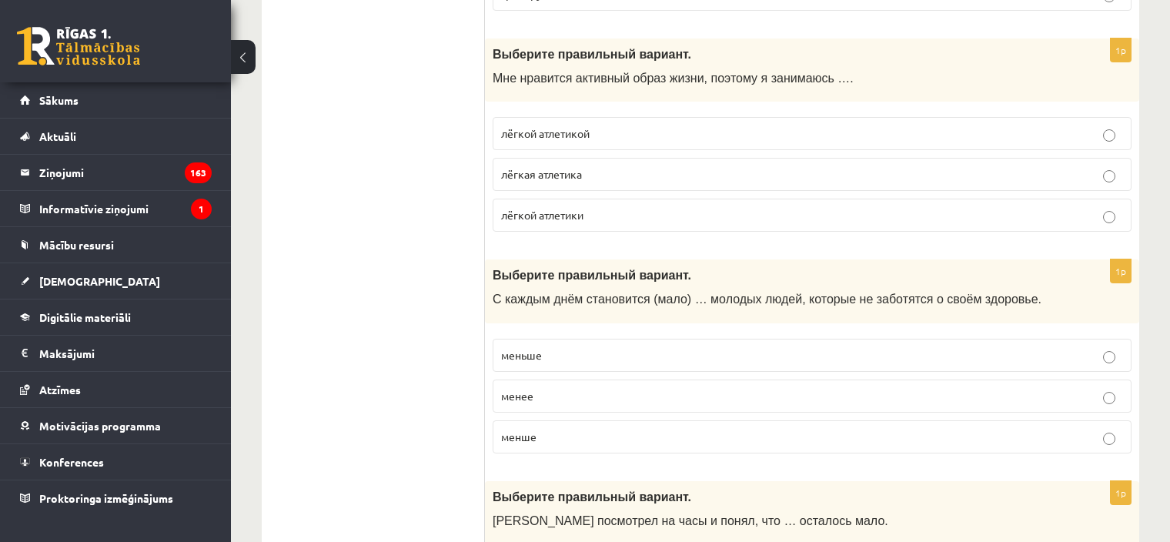
click at [581, 331] on fieldset "меньше менее менше" at bounding box center [812, 394] width 639 height 127
click at [569, 347] on p "меньше" at bounding box center [812, 355] width 622 height 16
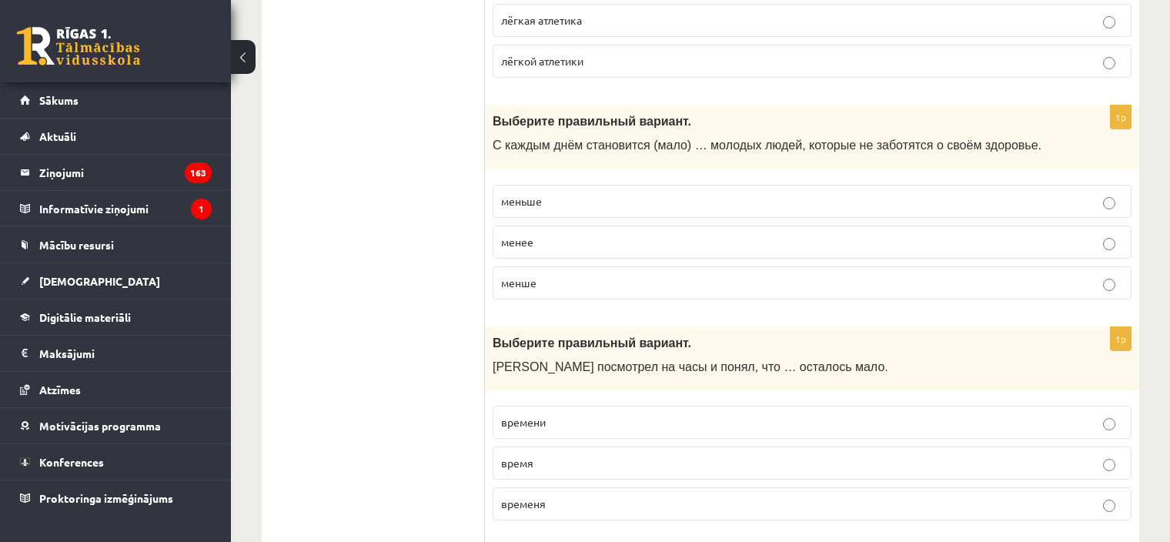
scroll to position [5926, 0]
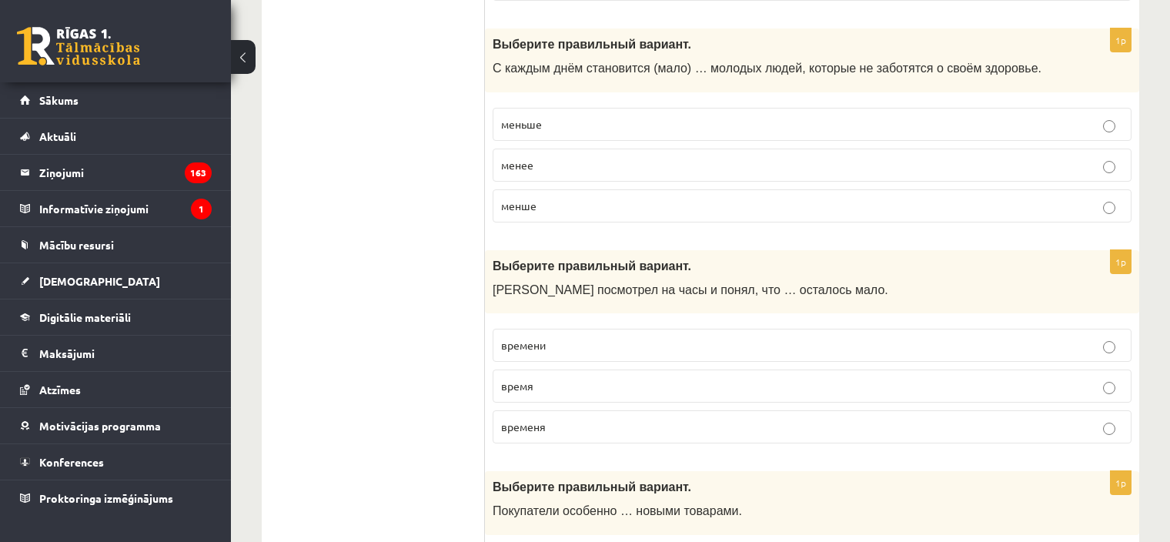
click at [614, 337] on p "времени" at bounding box center [812, 345] width 622 height 16
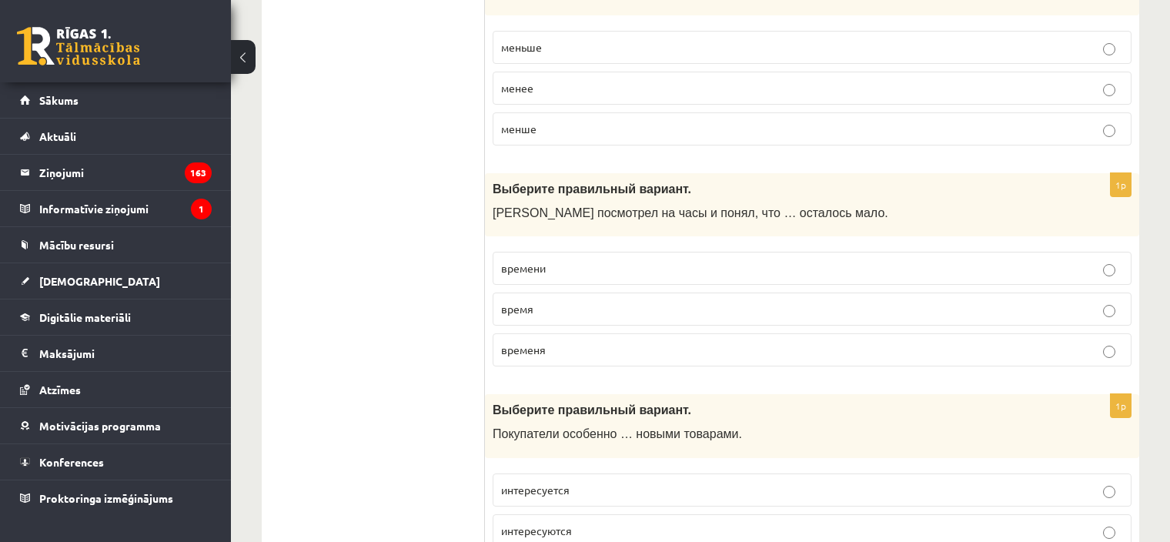
scroll to position [6061, 0]
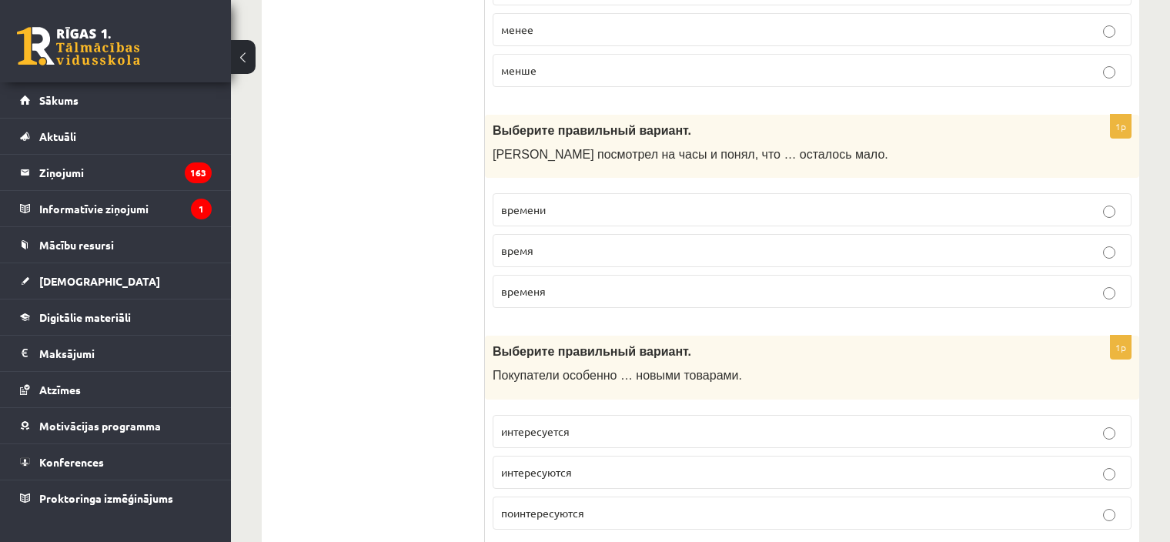
click at [581, 423] on p "интересуется" at bounding box center [812, 431] width 622 height 16
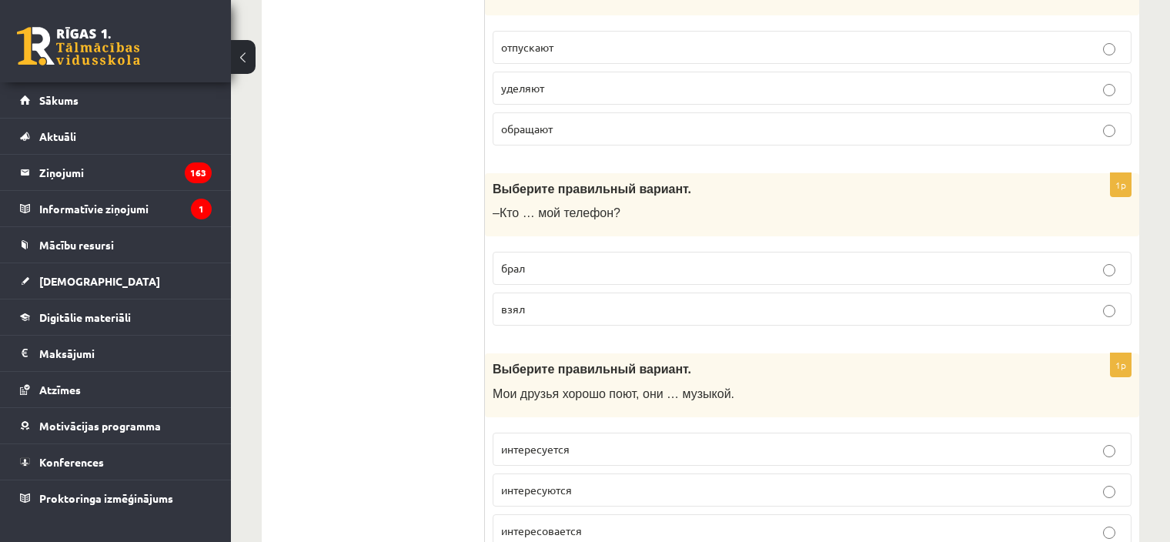
scroll to position [0, 0]
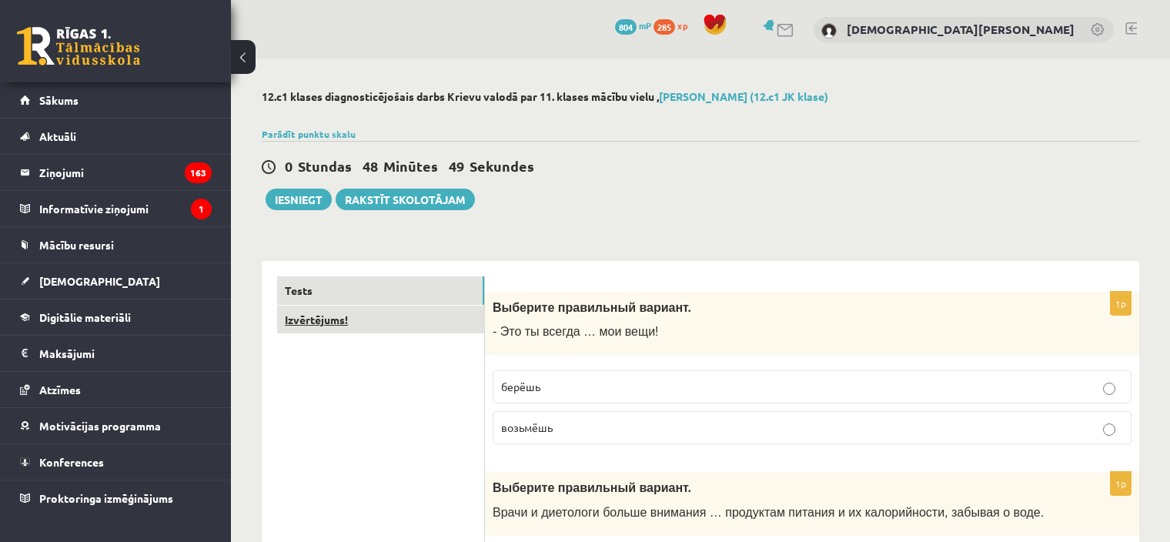
click at [399, 329] on link "Izvērtējums!" at bounding box center [380, 320] width 207 height 28
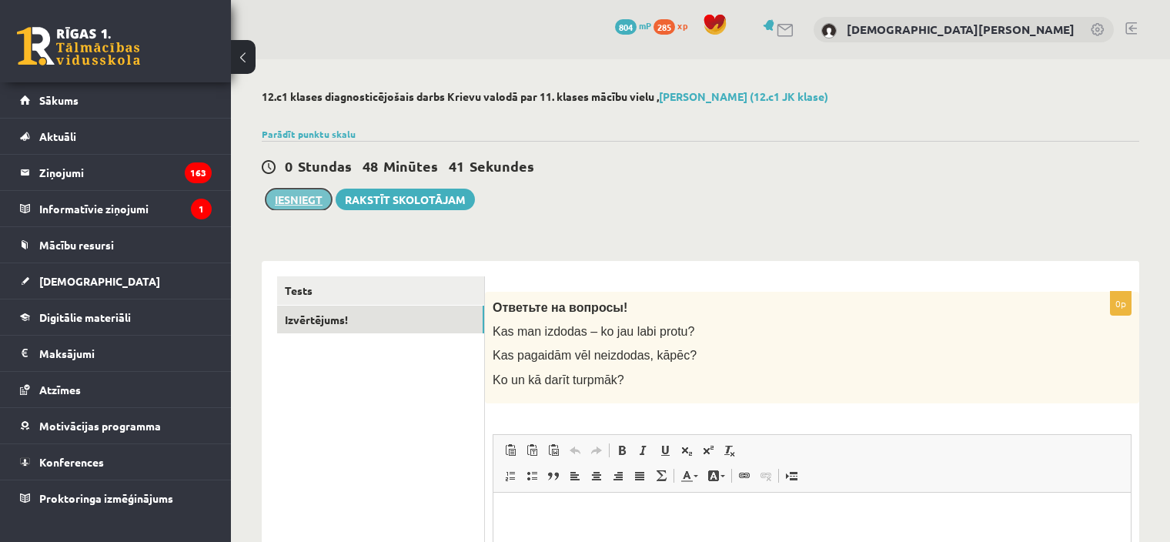
click at [314, 192] on button "Iesniegt" at bounding box center [299, 200] width 66 height 22
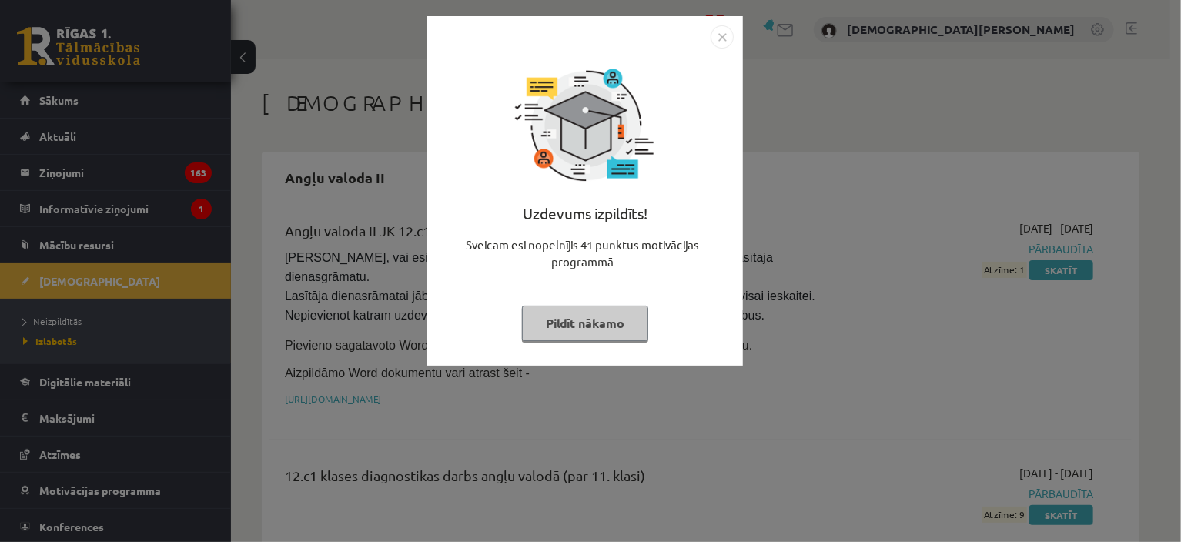
drag, startPoint x: 596, startPoint y: 321, endPoint x: 594, endPoint y: 312, distance: 8.8
click at [596, 319] on button "Pildīt nākamo" at bounding box center [585, 323] width 126 height 35
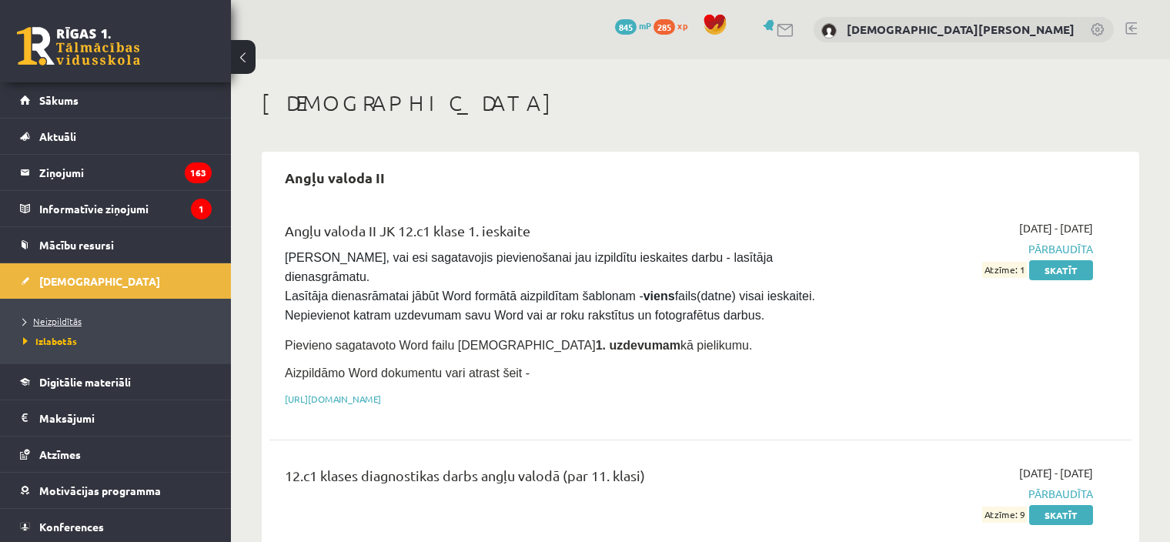
click at [73, 320] on span "Neizpildītās" at bounding box center [52, 321] width 58 height 12
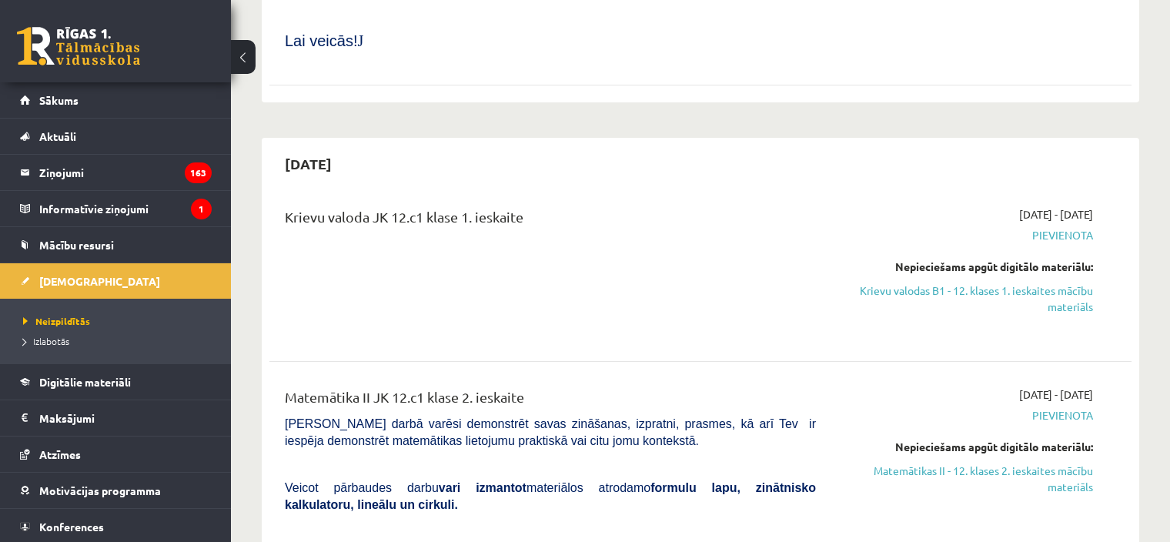
scroll to position [1077, 0]
